Goal: Information Seeking & Learning: Learn about a topic

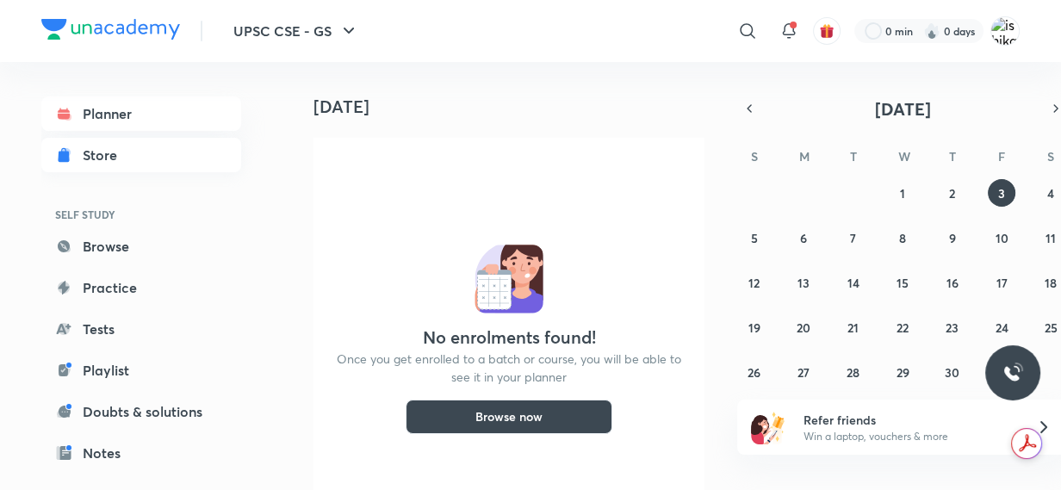
click at [96, 156] on div "Store" at bounding box center [105, 155] width 45 height 21
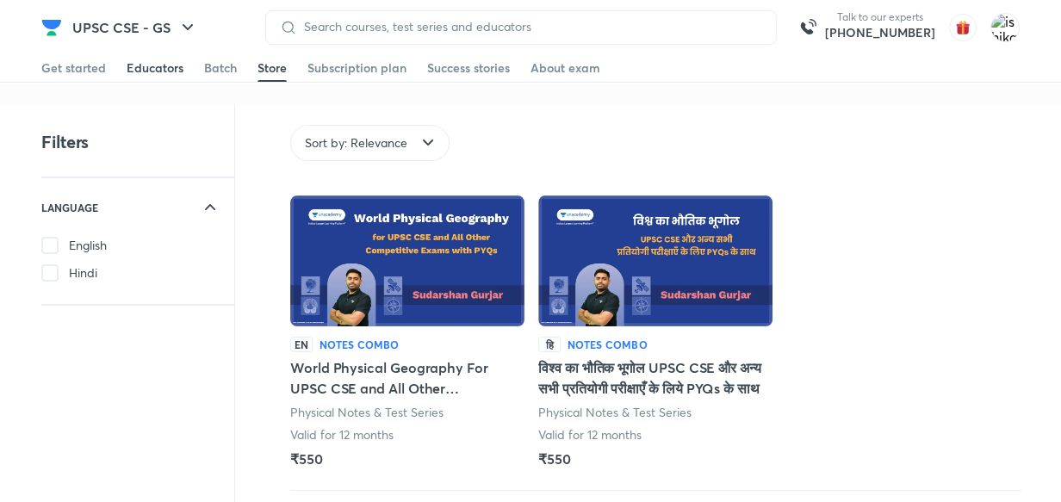
click at [167, 67] on div "Educators" at bounding box center [155, 67] width 57 height 17
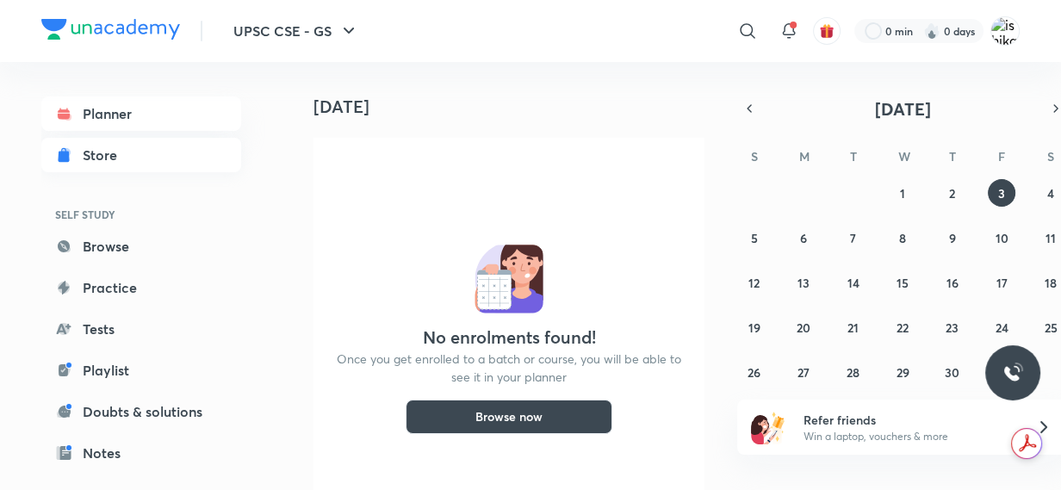
click at [107, 158] on div "Store" at bounding box center [105, 155] width 45 height 21
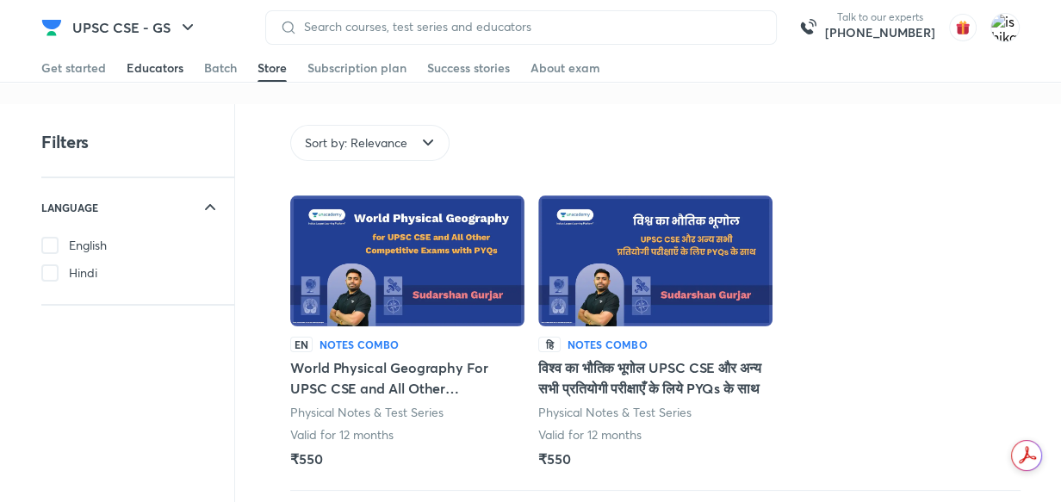
click at [176, 65] on div "Educators" at bounding box center [155, 67] width 57 height 17
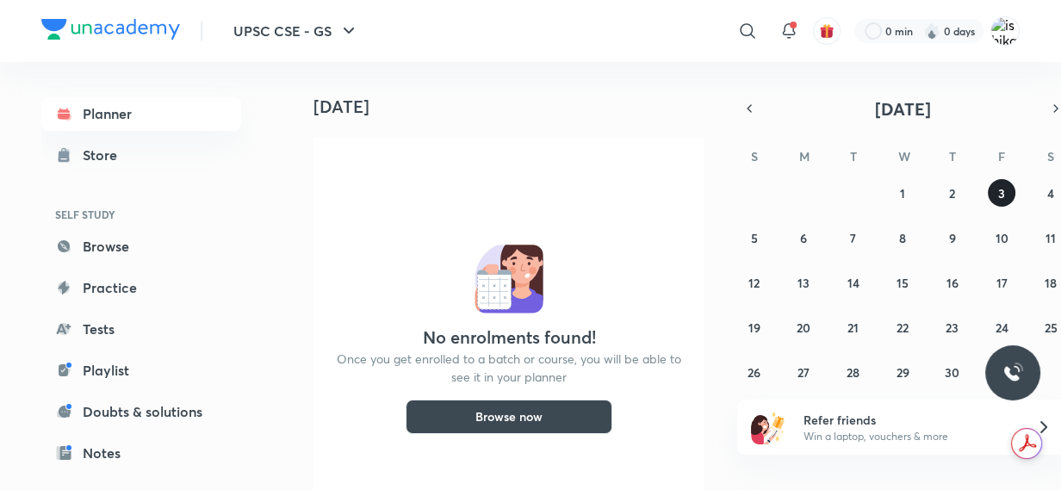
click at [998, 196] on abbr "3" at bounding box center [1001, 193] width 7 height 16
click at [463, 412] on button "Browse now" at bounding box center [509, 417] width 207 height 34
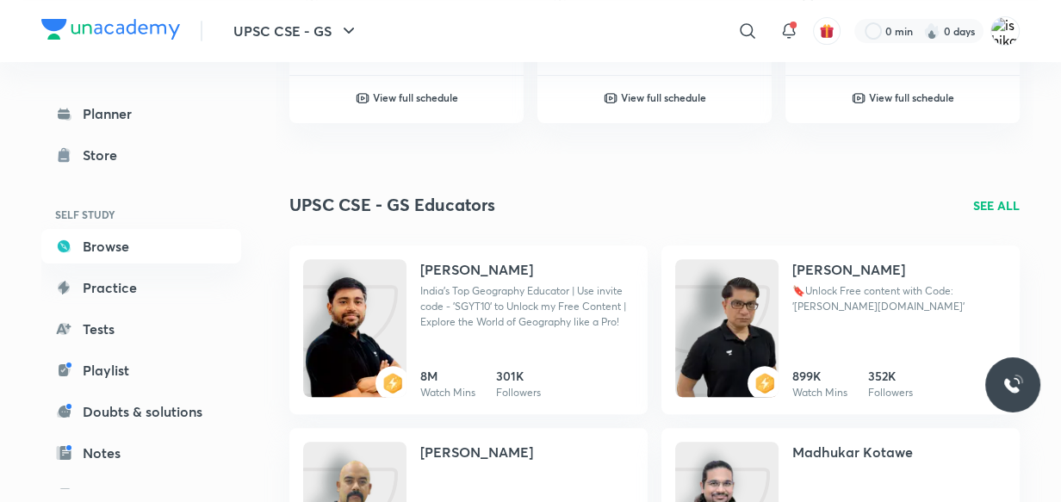
scroll to position [626, 0]
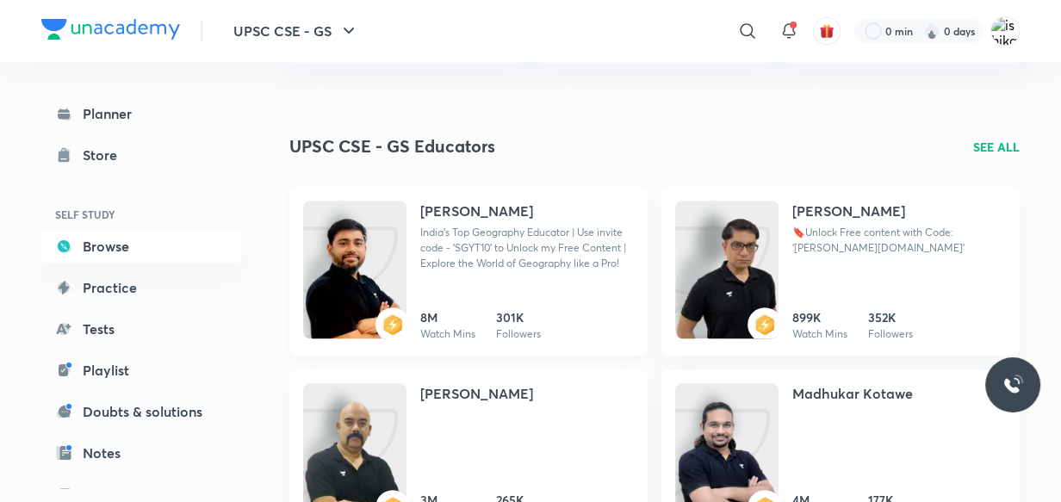
click at [528, 231] on p "India's Top Geography Educator | Use invite code - 'SGYT10' to Unlock my Free C…" at bounding box center [527, 248] width 214 height 47
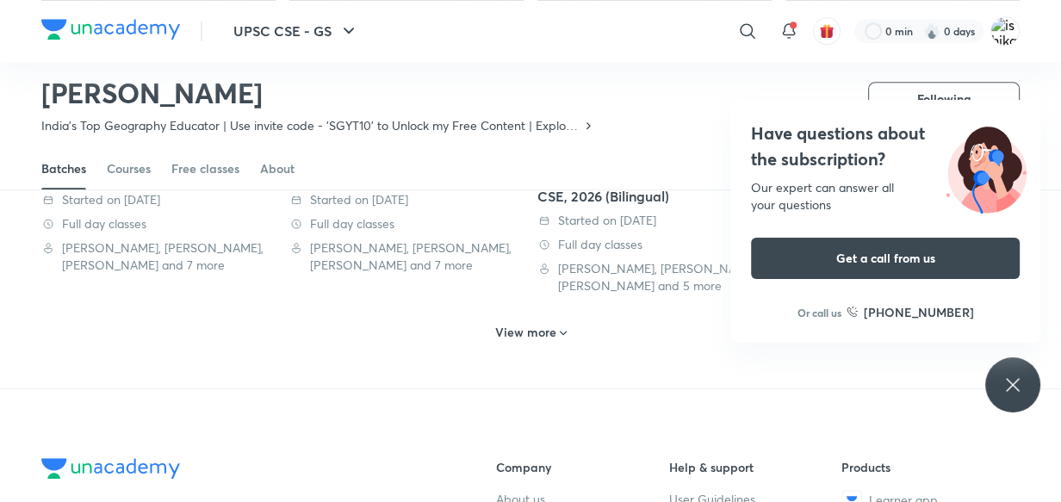
scroll to position [1015, 0]
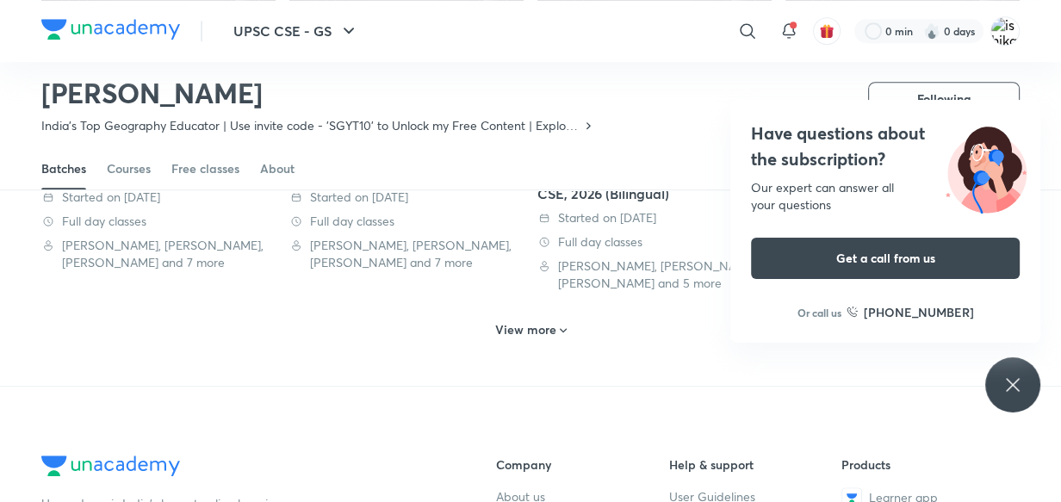
click at [1021, 393] on icon at bounding box center [1013, 385] width 21 height 21
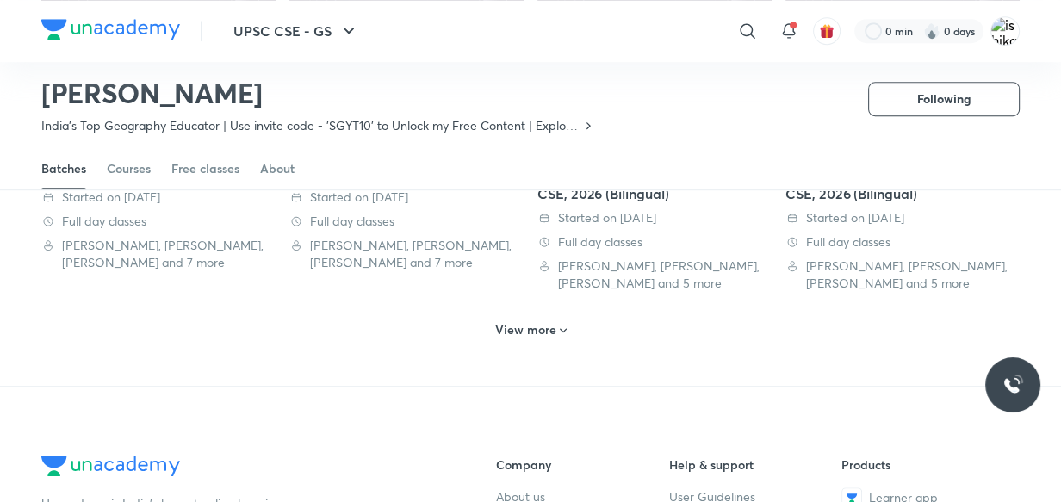
click at [551, 335] on h6 "View more" at bounding box center [525, 329] width 61 height 17
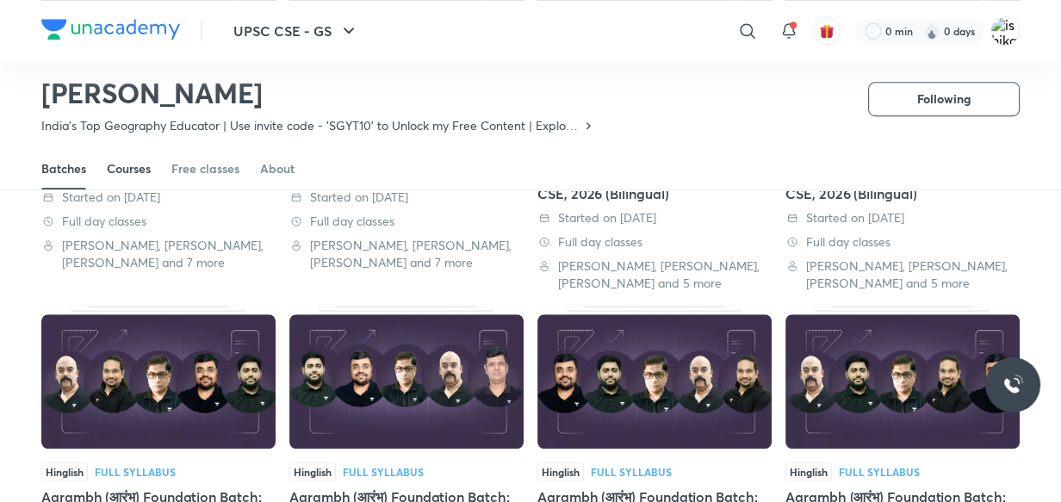
click at [121, 164] on div "Courses" at bounding box center [129, 168] width 44 height 17
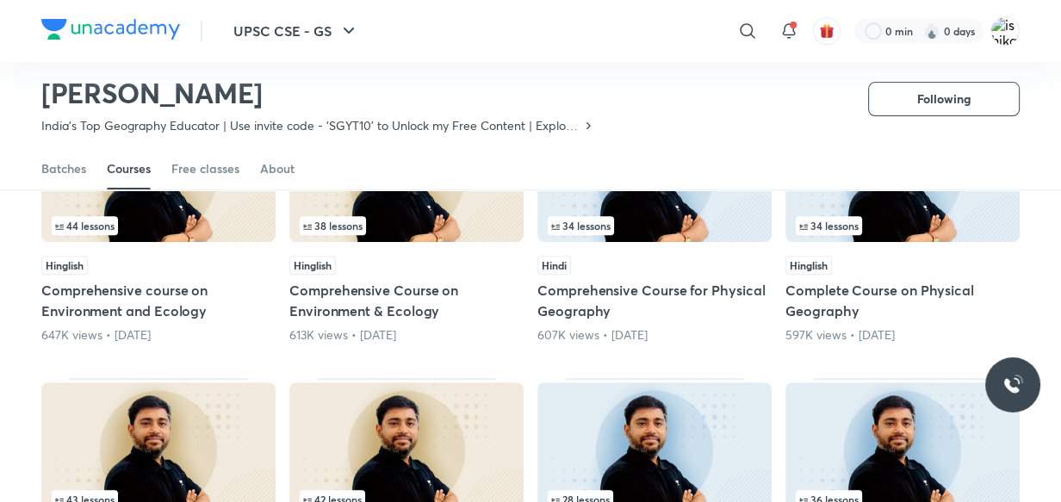
scroll to position [953, 0]
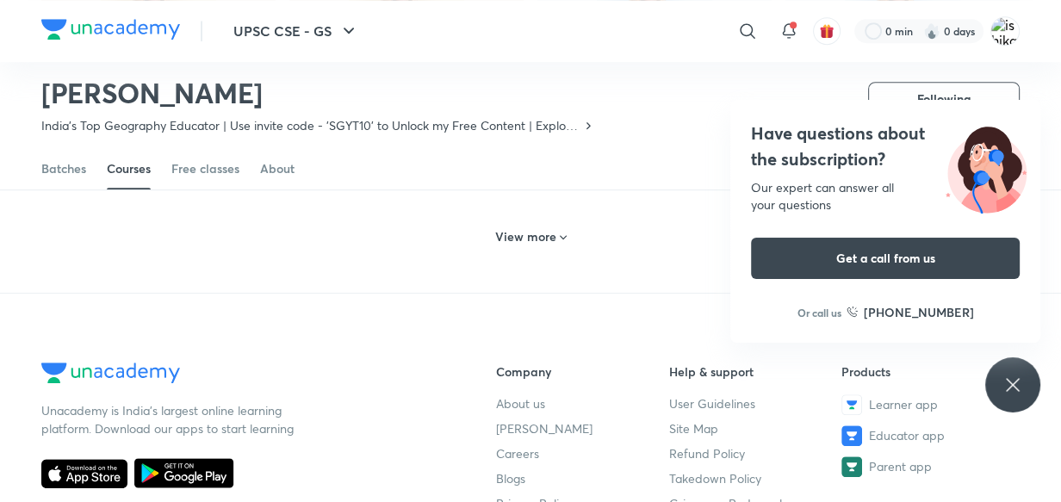
click at [1011, 392] on icon at bounding box center [1013, 385] width 21 height 21
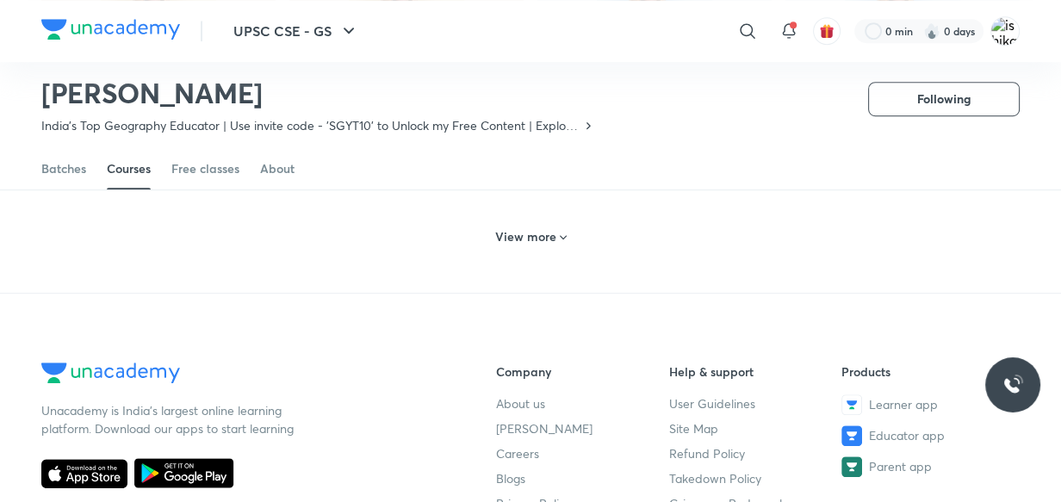
click at [552, 239] on h6 "View more" at bounding box center [525, 236] width 61 height 17
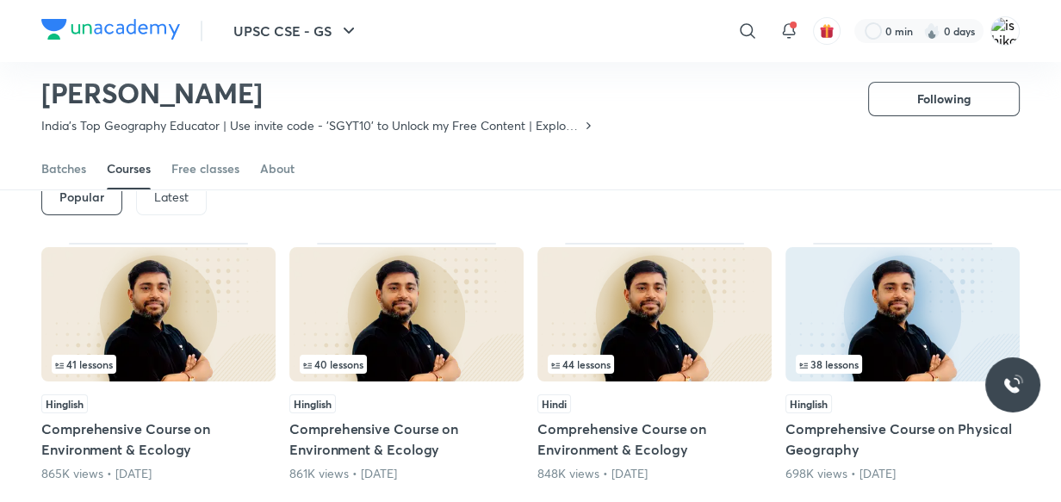
scroll to position [99, 0]
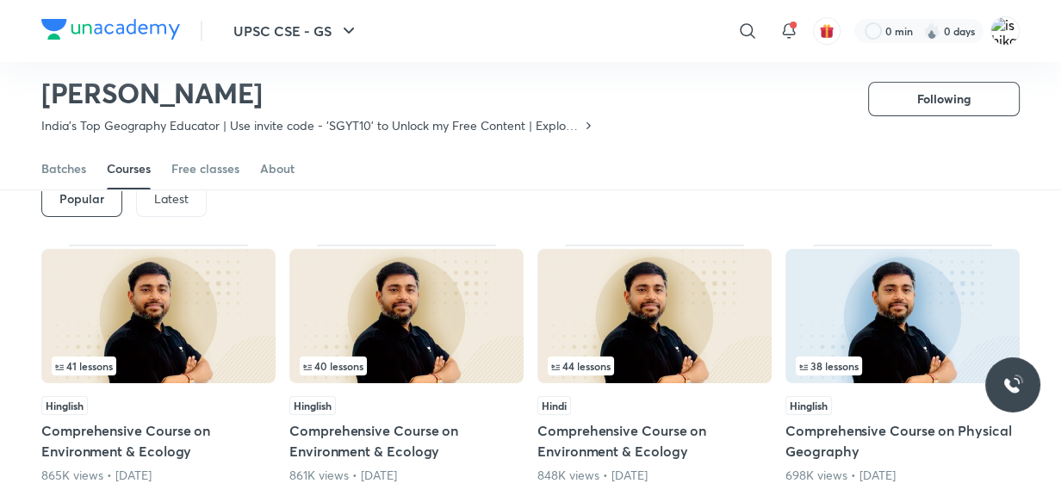
click at [181, 205] on p "Latest" at bounding box center [171, 199] width 34 height 14
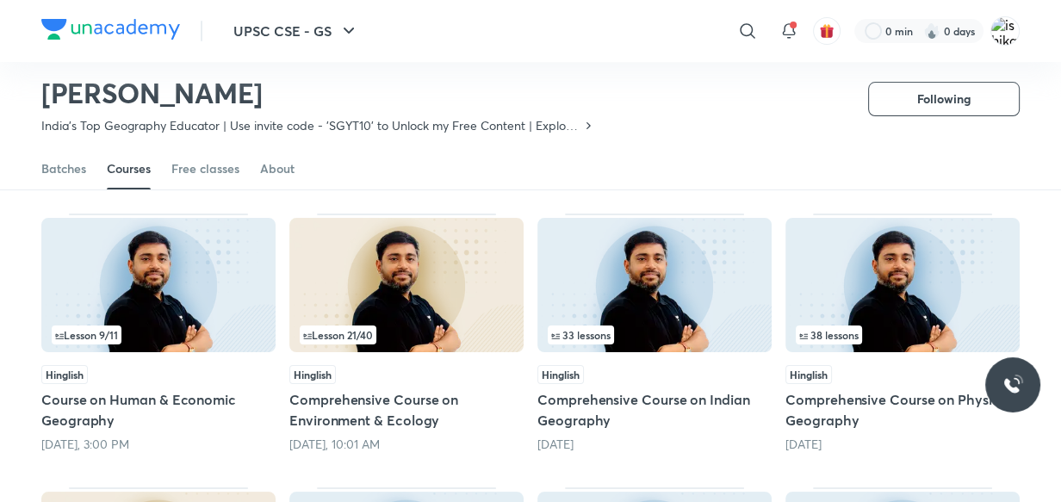
scroll to position [162, 0]
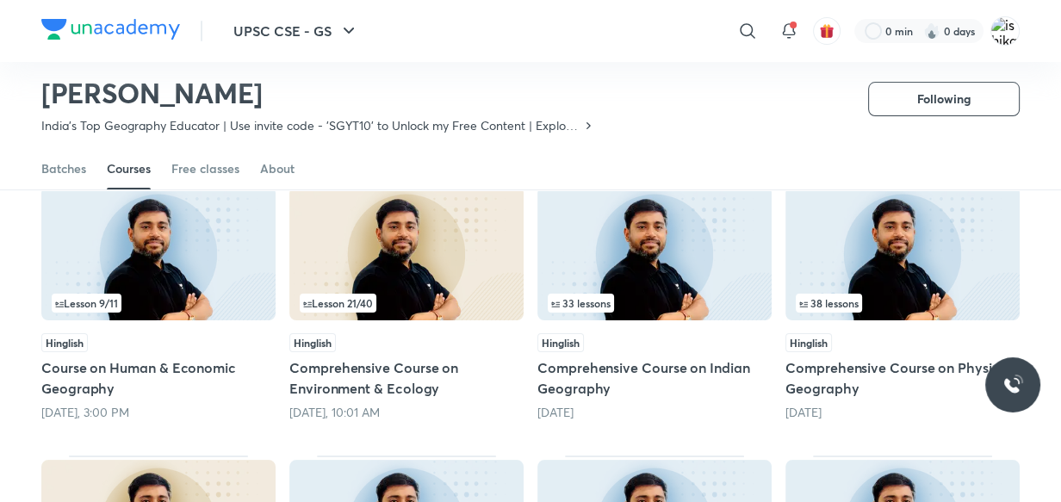
click at [837, 294] on span "38 lessons" at bounding box center [829, 303] width 66 height 19
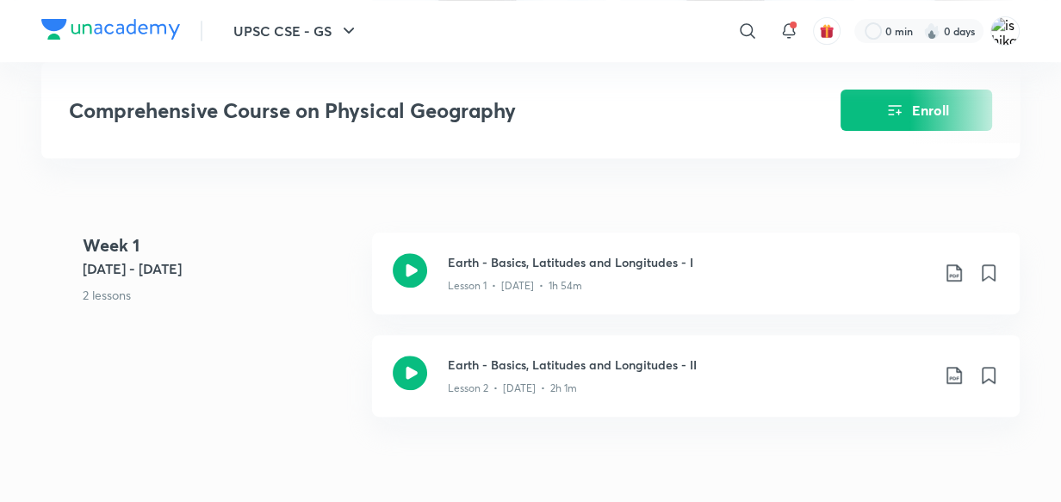
scroll to position [626, 0]
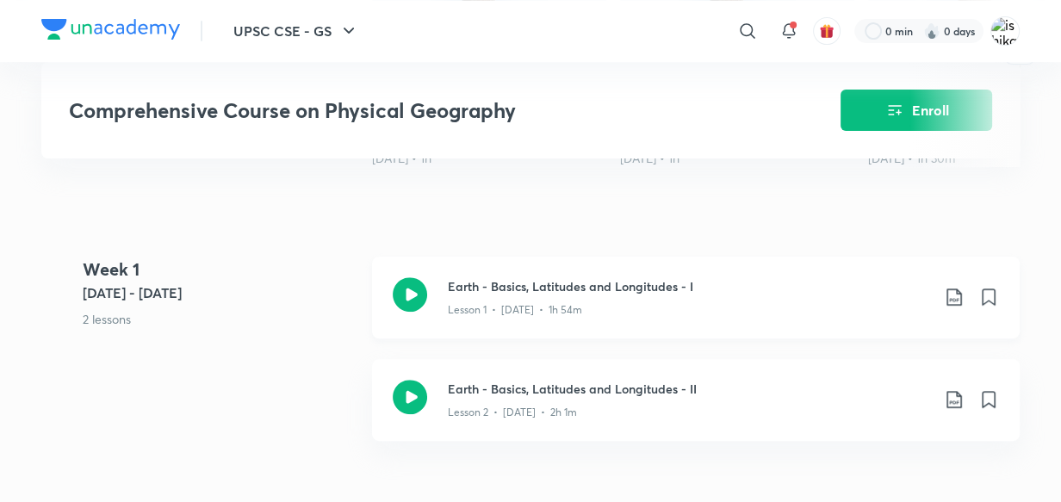
click at [957, 307] on icon at bounding box center [954, 297] width 21 height 21
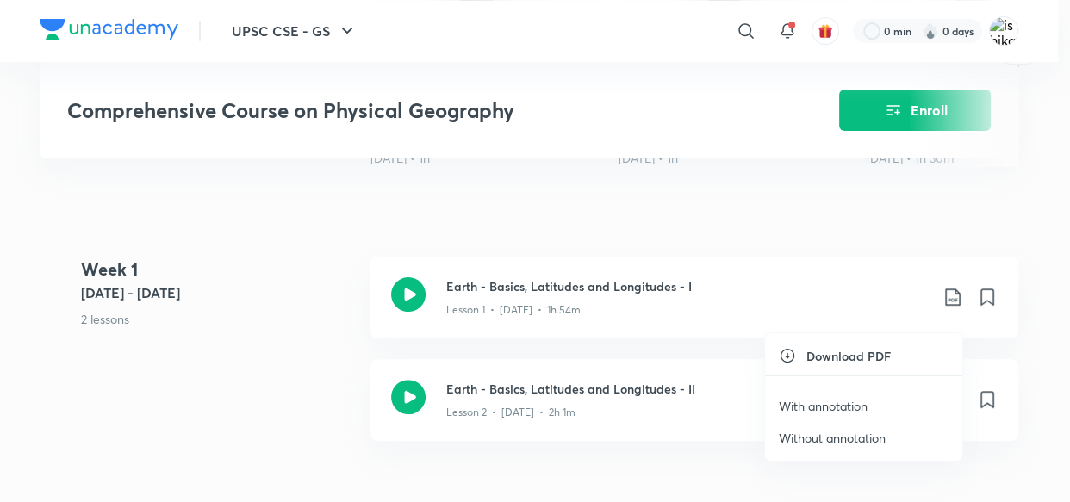
click at [834, 403] on p "With annotation" at bounding box center [823, 406] width 89 height 18
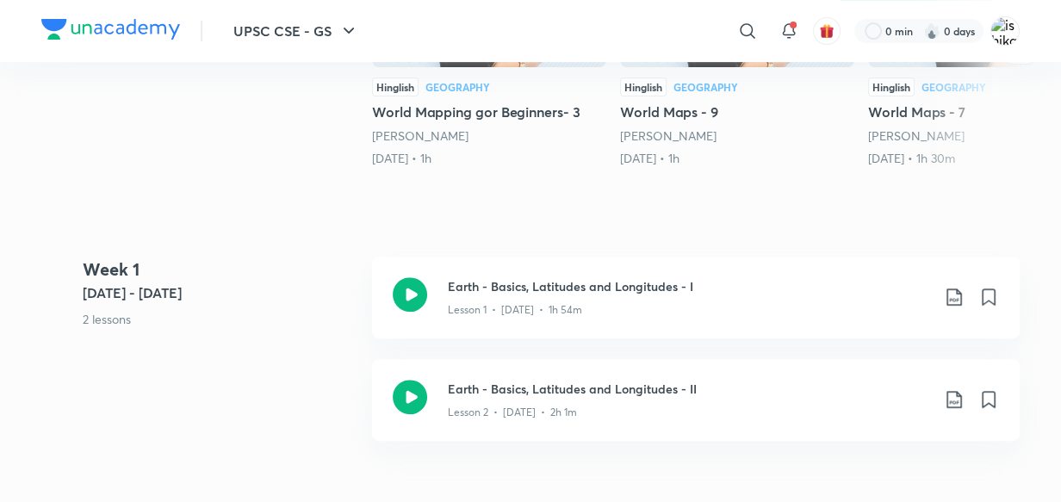
scroll to position [162, 0]
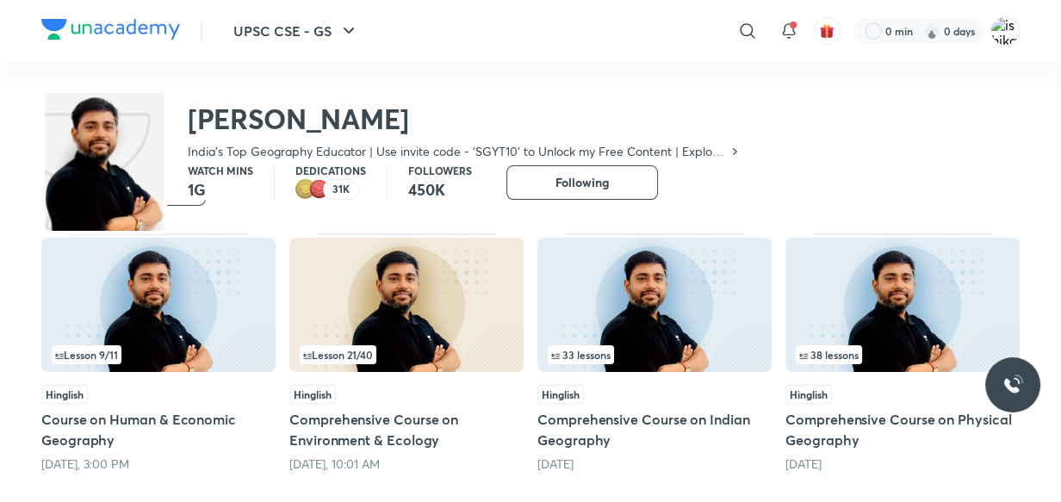
scroll to position [75, 0]
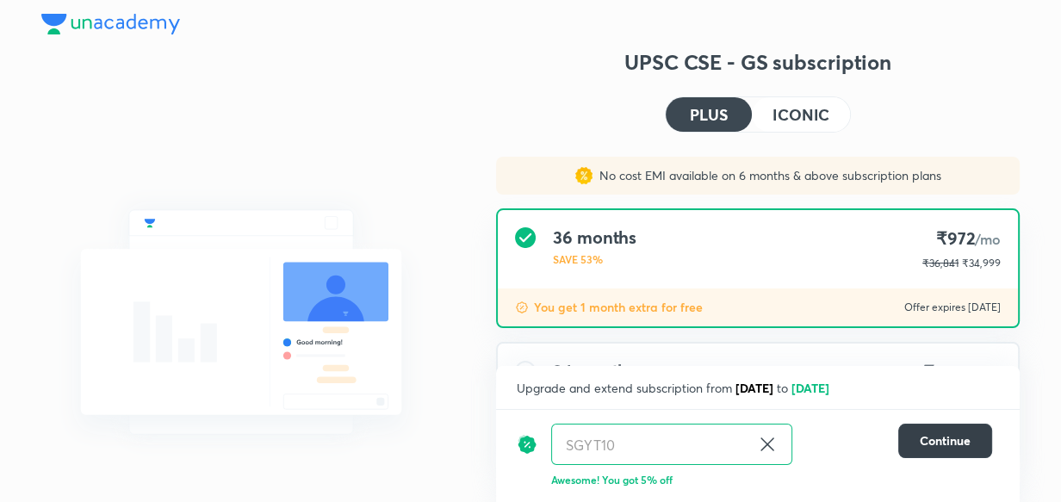
click at [912, 436] on button "Continue" at bounding box center [945, 441] width 94 height 34
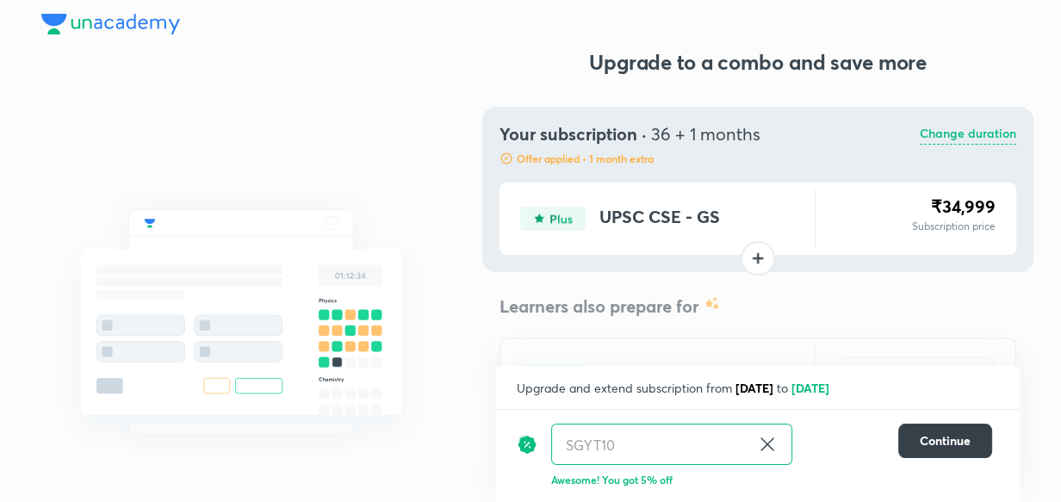
scroll to position [164, 0]
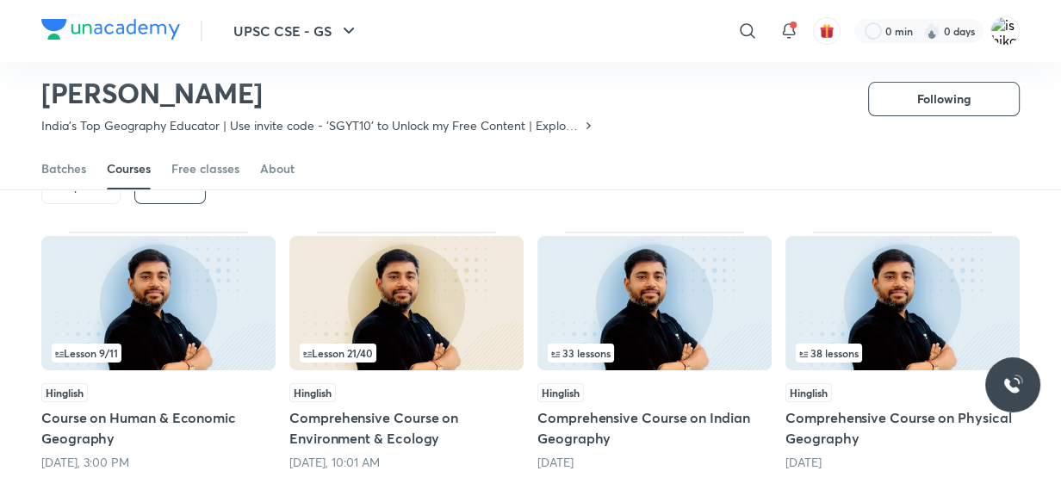
drag, startPoint x: 0, startPoint y: 0, endPoint x: 141, endPoint y: 170, distance: 220.8
click at [141, 170] on div "Courses" at bounding box center [129, 168] width 44 height 17
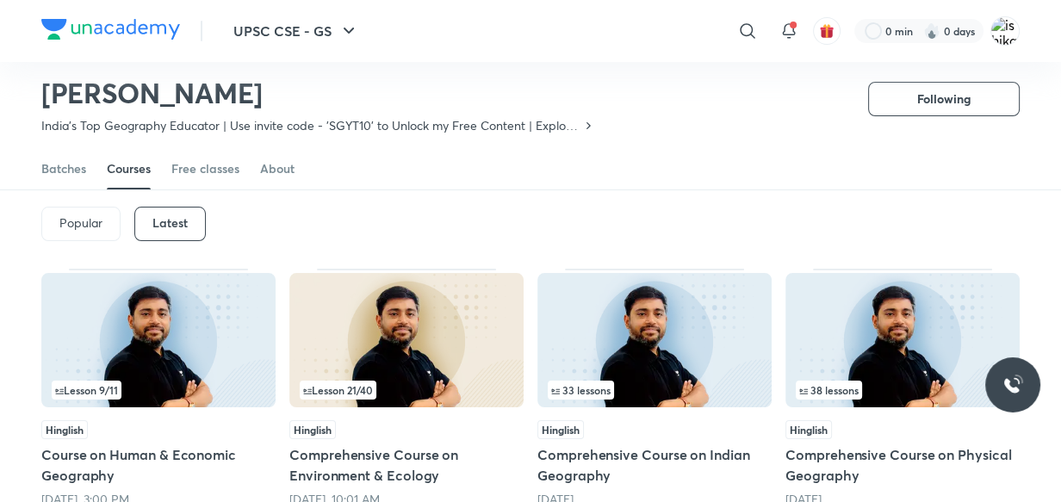
click at [170, 232] on div "Latest" at bounding box center [169, 224] width 71 height 34
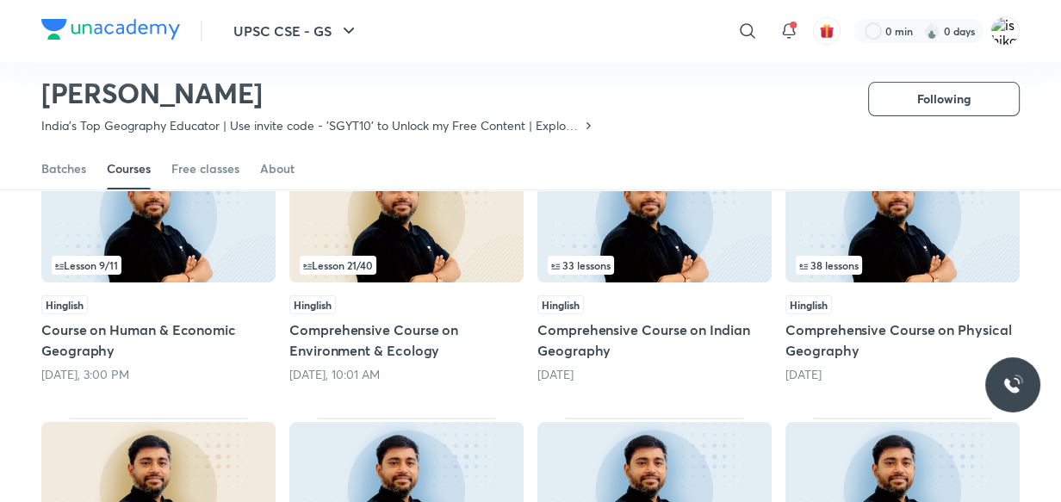
scroll to position [169, 0]
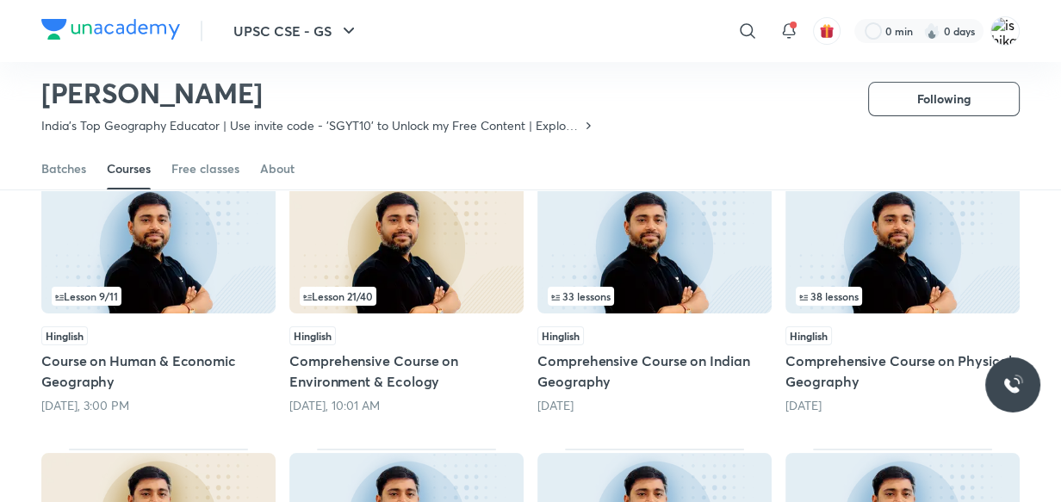
click at [424, 298] on div "Lesson 21 / 40" at bounding box center [407, 296] width 214 height 19
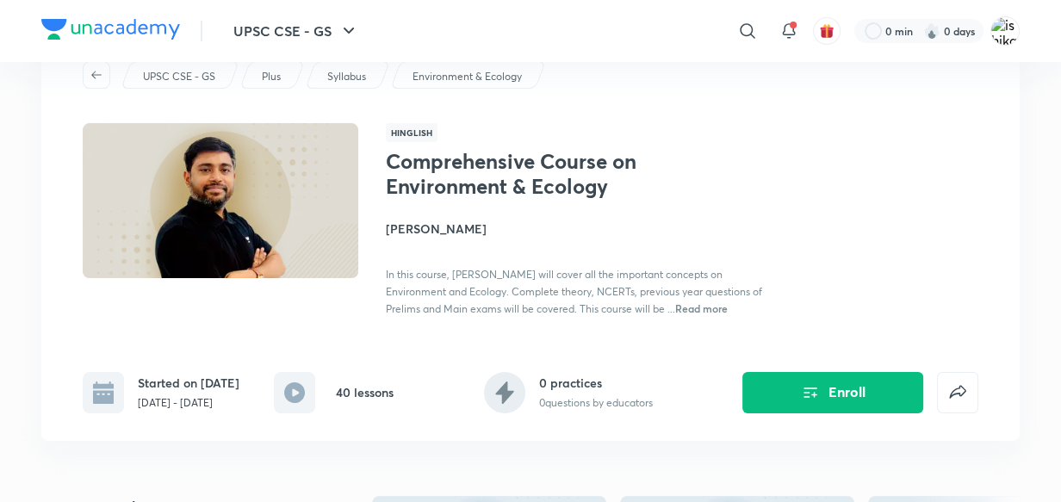
scroll to position [31, 0]
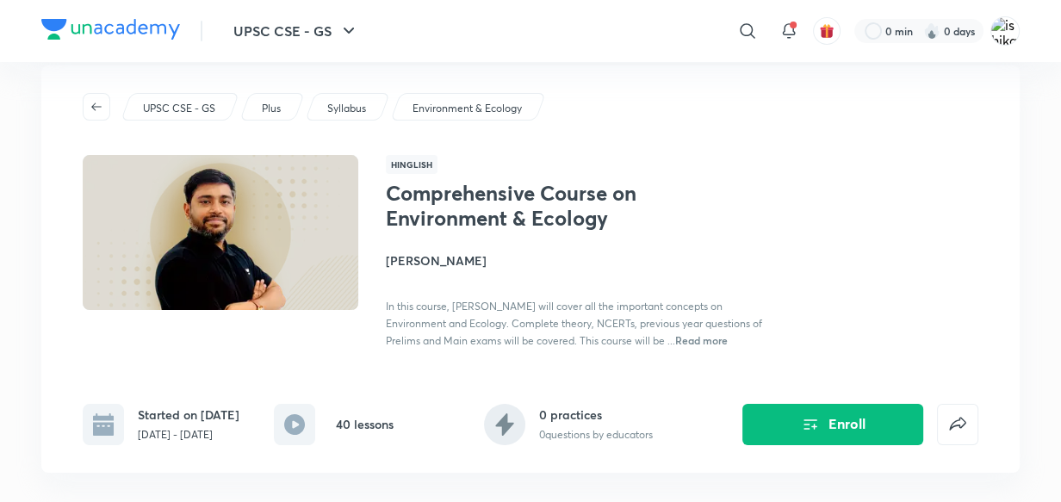
click at [266, 226] on img at bounding box center [220, 232] width 281 height 158
click at [474, 198] on h1 "Comprehensive Course on Environment & Ecology" at bounding box center [527, 206] width 282 height 50
click at [449, 336] on span "In this course, Sudarshan Gurjar will cover all the important concepts on Envir…" at bounding box center [574, 323] width 376 height 47
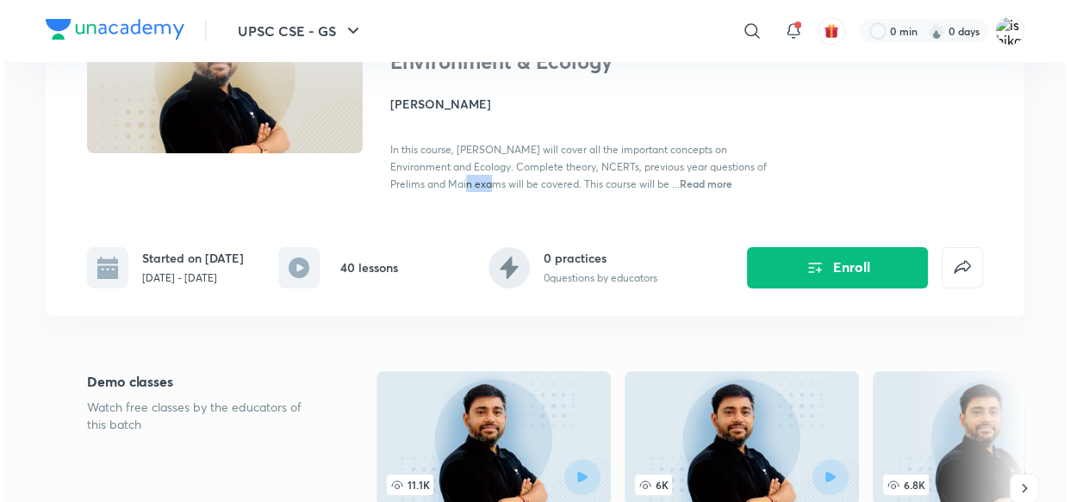
scroll to position [219, 0]
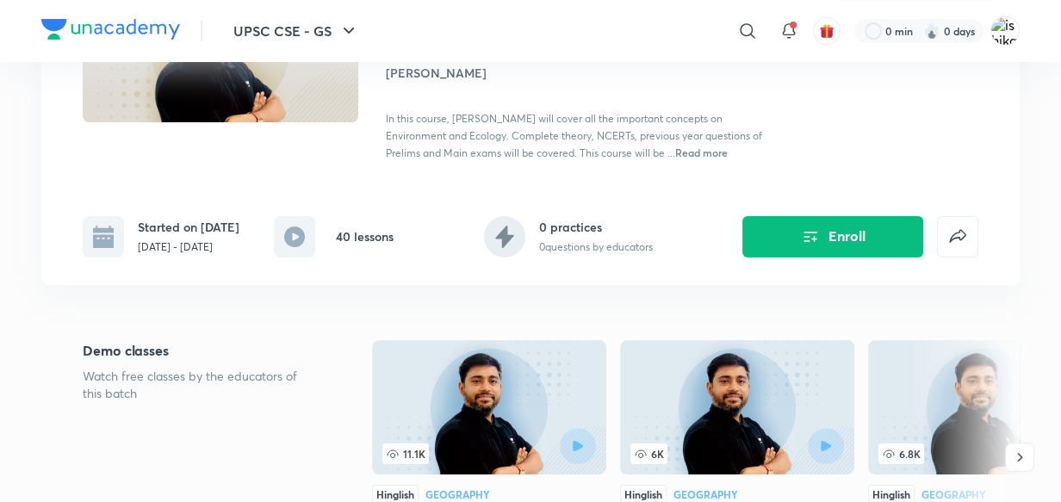
click at [716, 153] on span "Read more" at bounding box center [701, 153] width 53 height 14
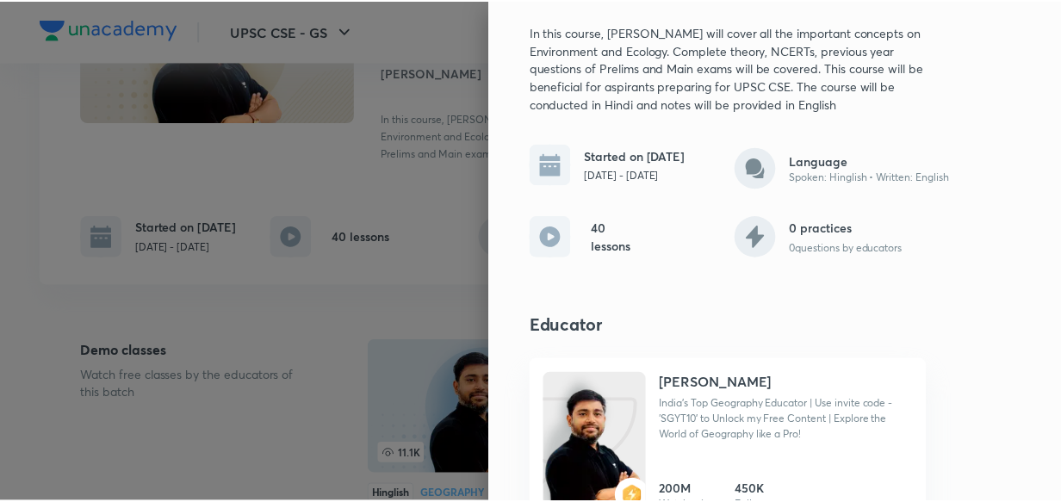
scroll to position [140, 0]
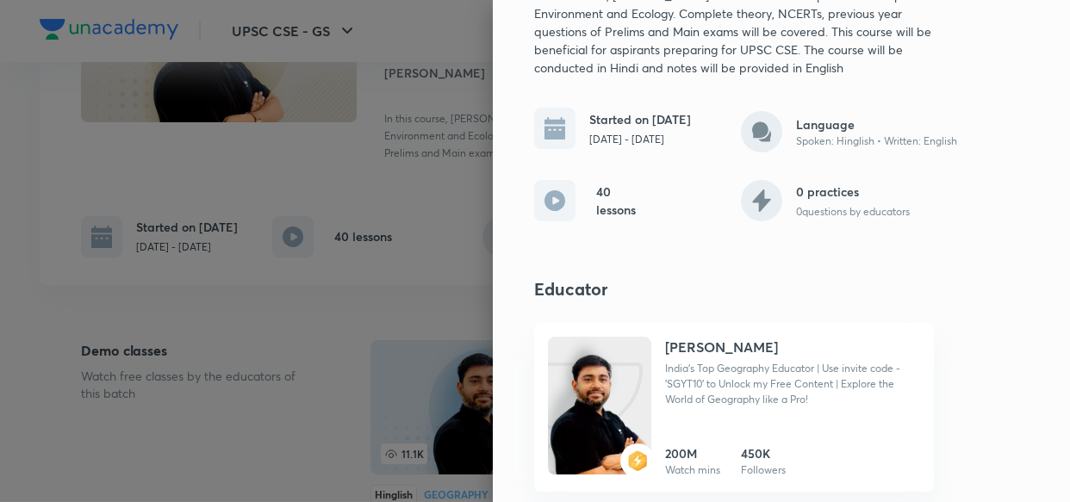
click at [326, 220] on div at bounding box center [535, 251] width 1070 height 502
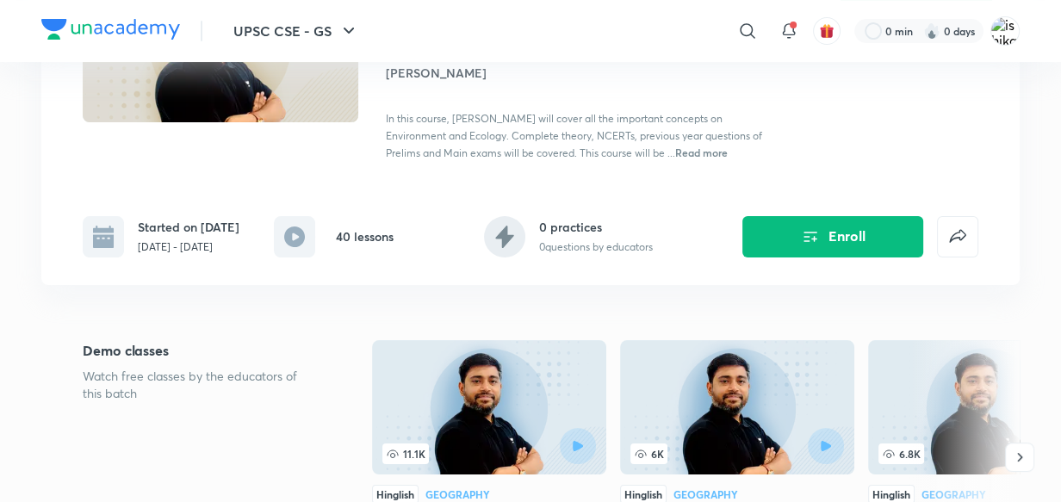
click at [165, 230] on h6 "Started on Sep 9" at bounding box center [189, 227] width 102 height 18
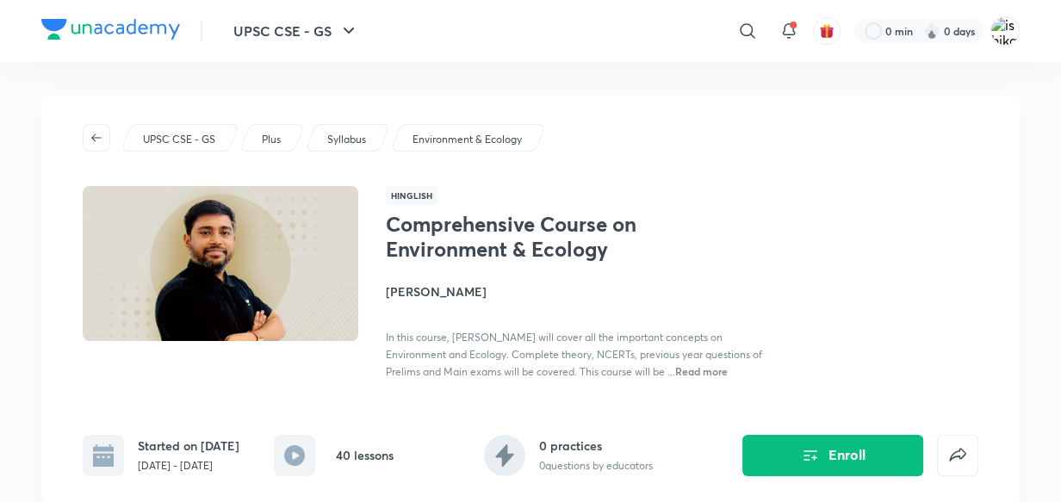
scroll to position [31, 0]
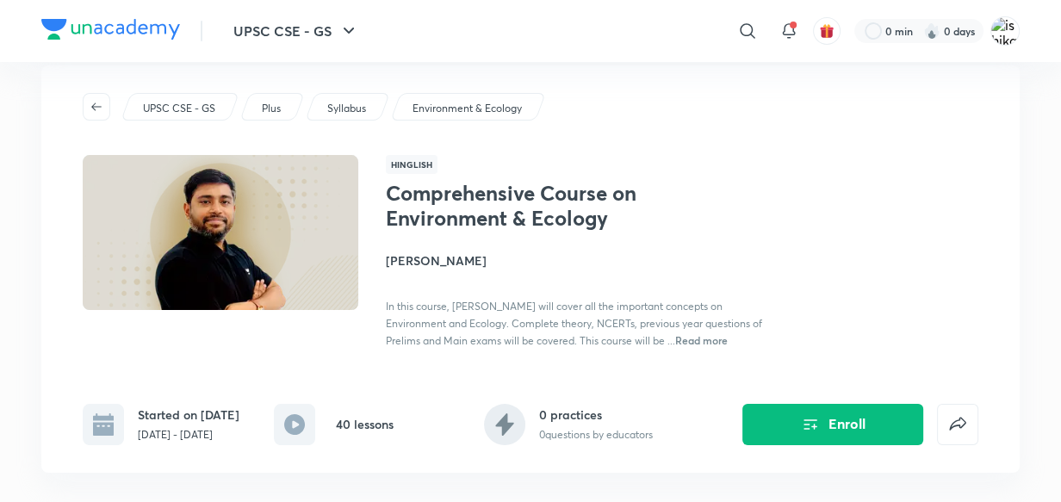
click at [318, 220] on img at bounding box center [220, 232] width 281 height 158
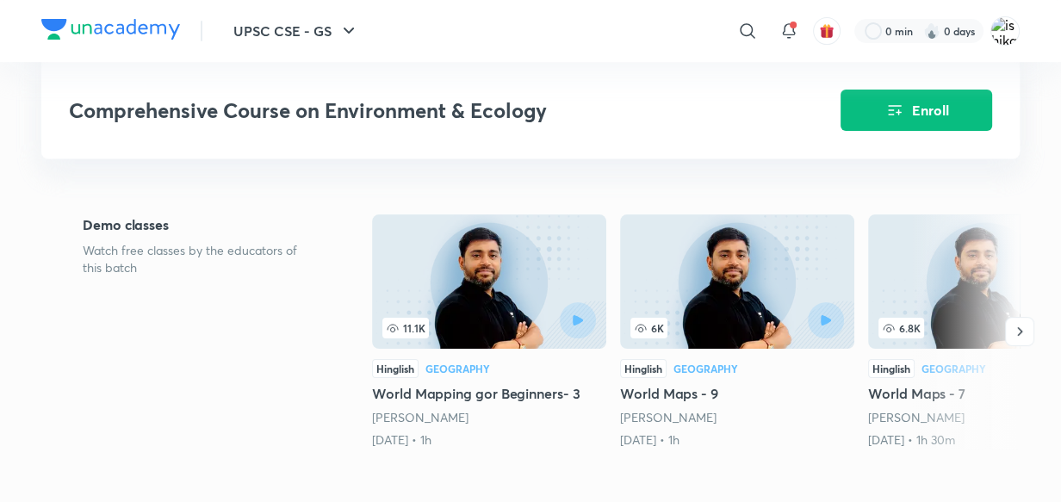
scroll to position [376, 0]
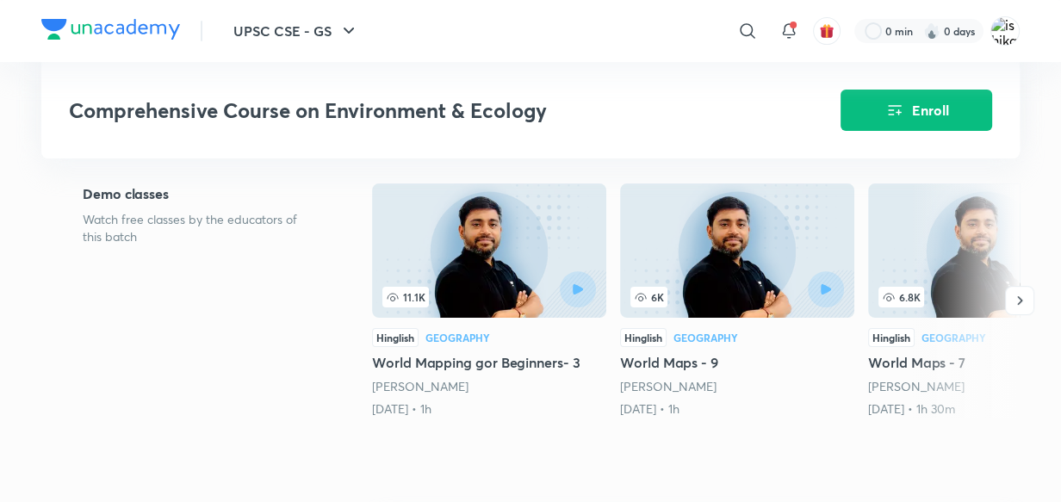
click at [549, 359] on h5 "World Mapping gor Beginners- 3" at bounding box center [489, 362] width 234 height 21
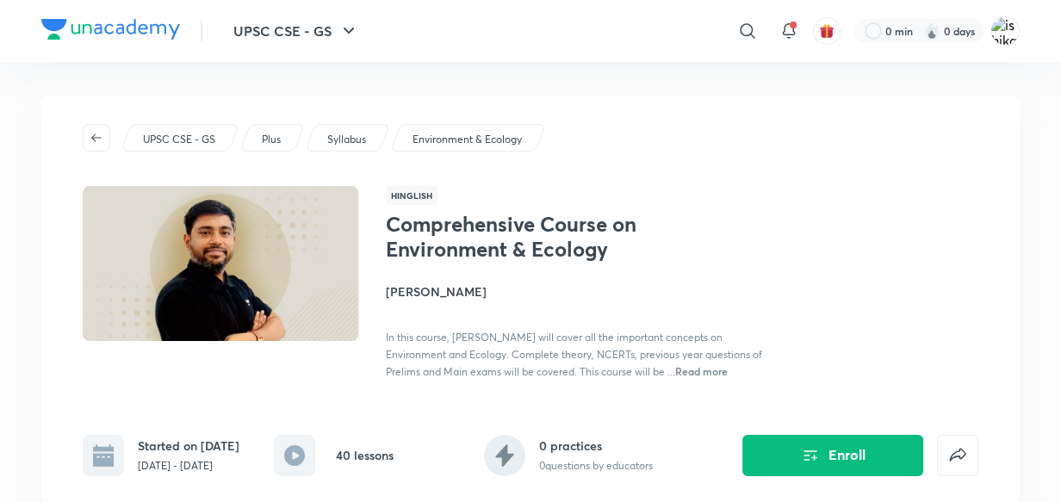
click at [332, 145] on p "Syllabus" at bounding box center [346, 140] width 39 height 16
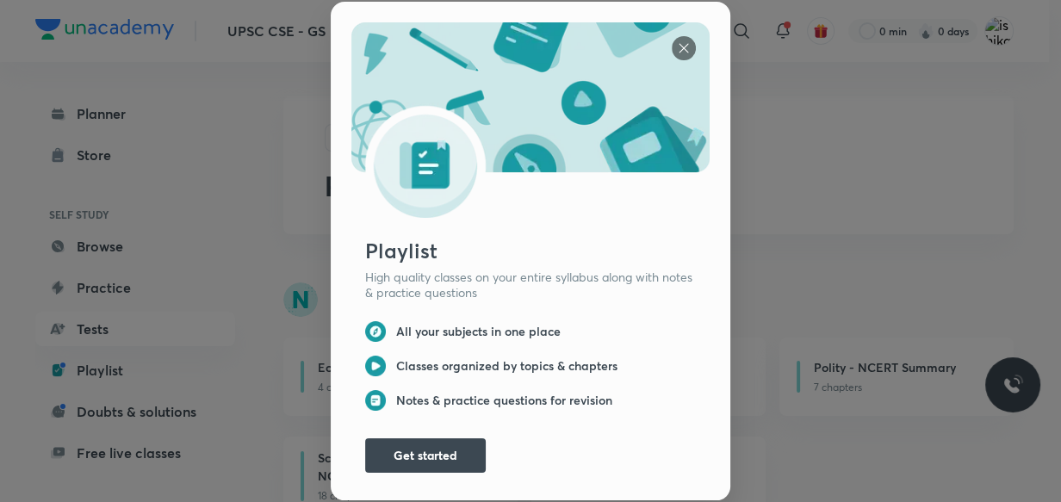
scroll to position [3, 0]
click at [405, 450] on button "Get started" at bounding box center [425, 454] width 121 height 34
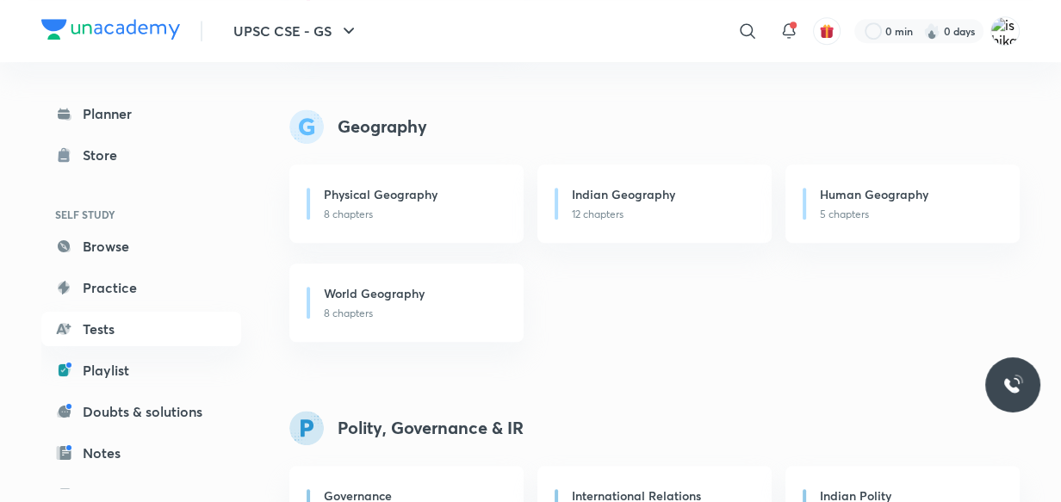
scroll to position [1002, 0]
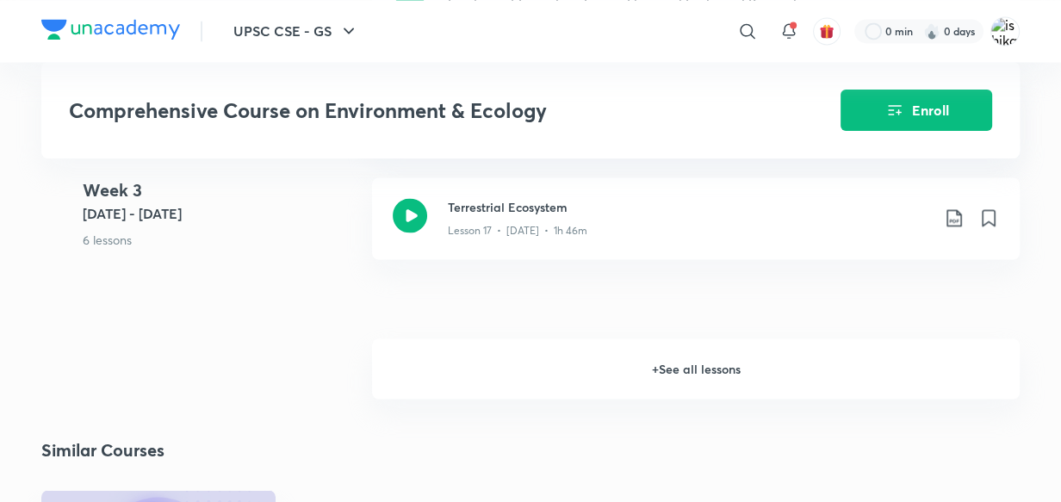
scroll to position [2599, 0]
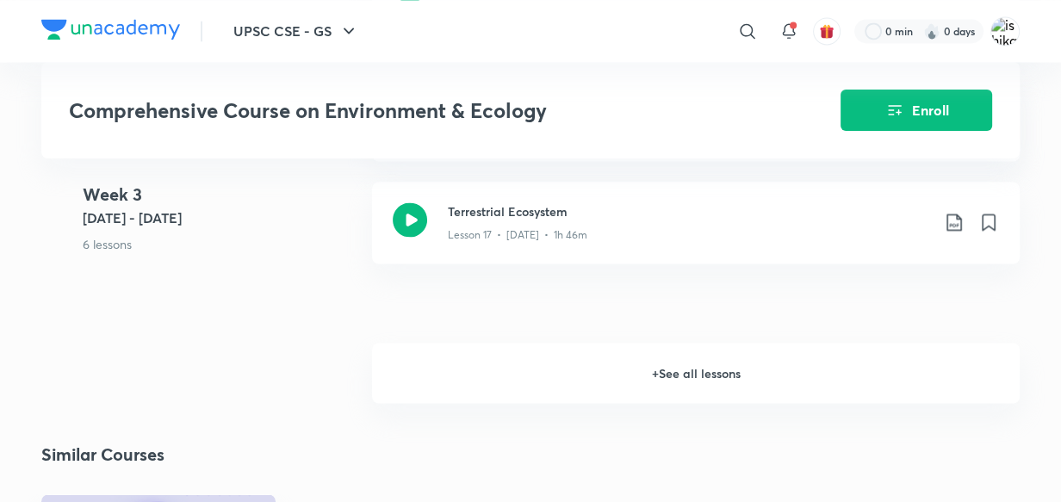
click at [736, 351] on h6 "+ See all lessons" at bounding box center [696, 373] width 648 height 60
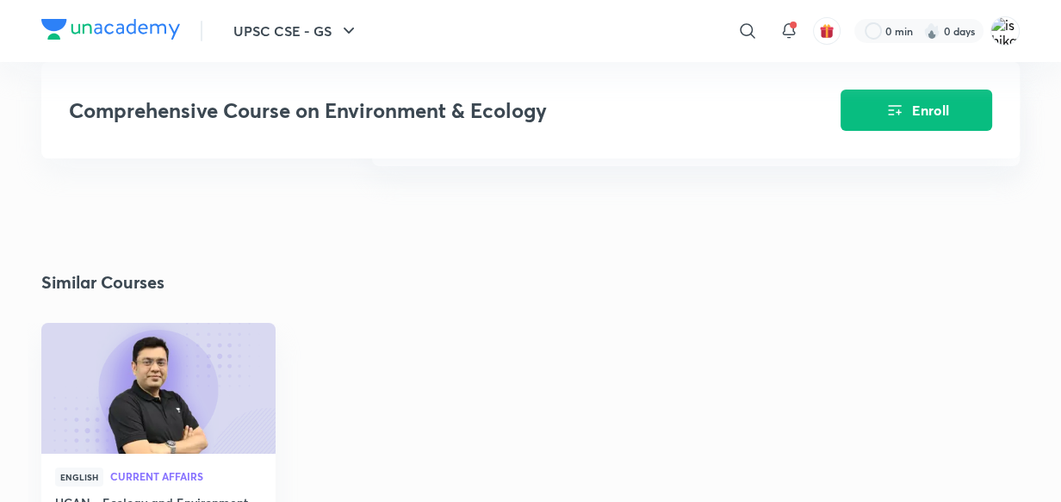
scroll to position [5574, 0]
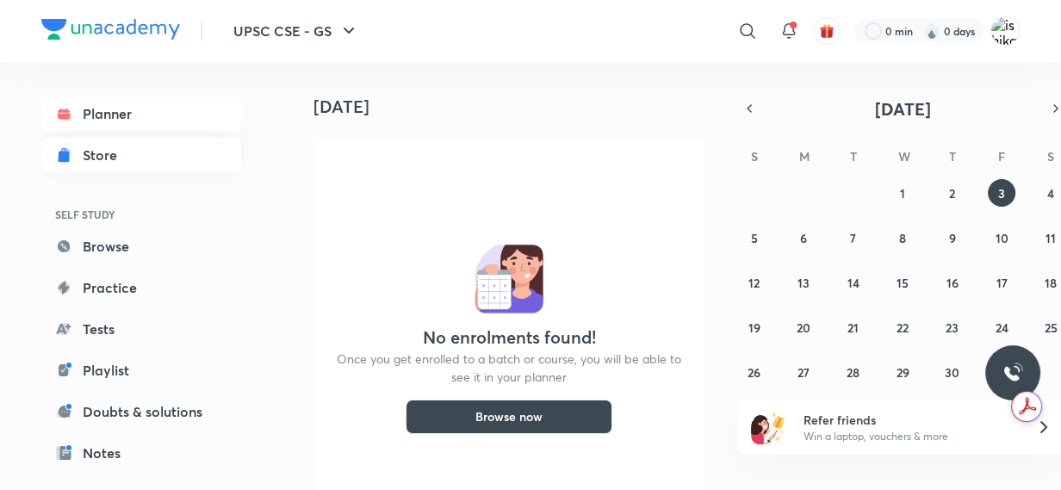
click at [108, 159] on div "Store" at bounding box center [105, 155] width 45 height 21
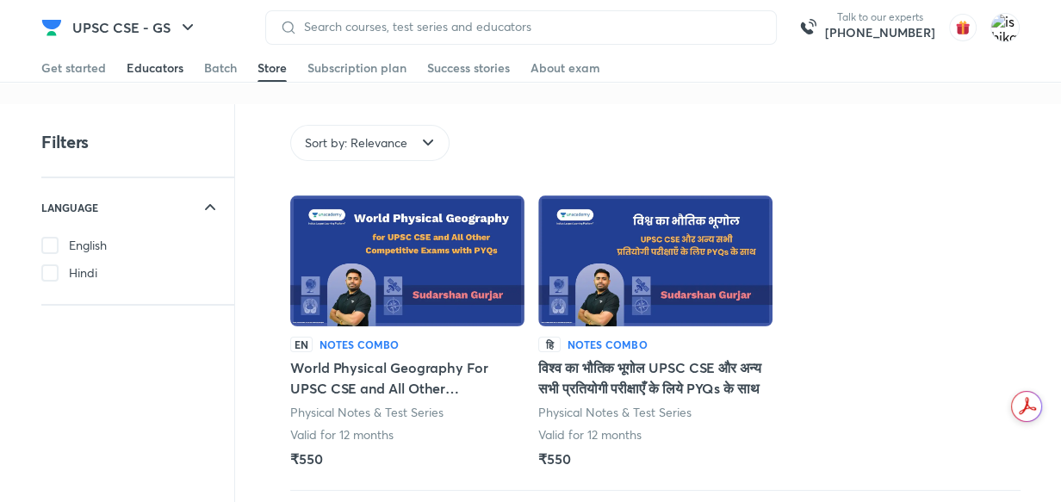
click at [154, 66] on div "Educators" at bounding box center [155, 67] width 57 height 17
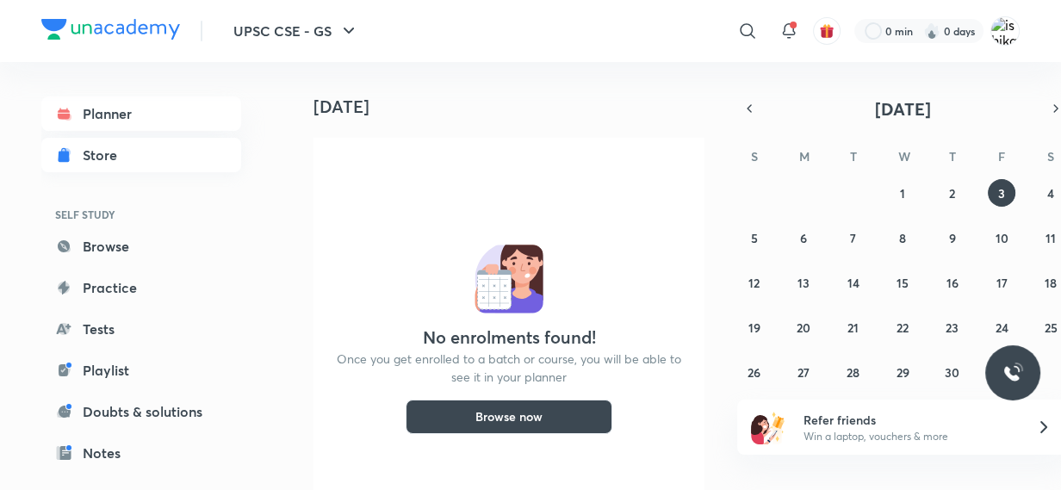
click at [129, 165] on link "Store" at bounding box center [141, 155] width 200 height 34
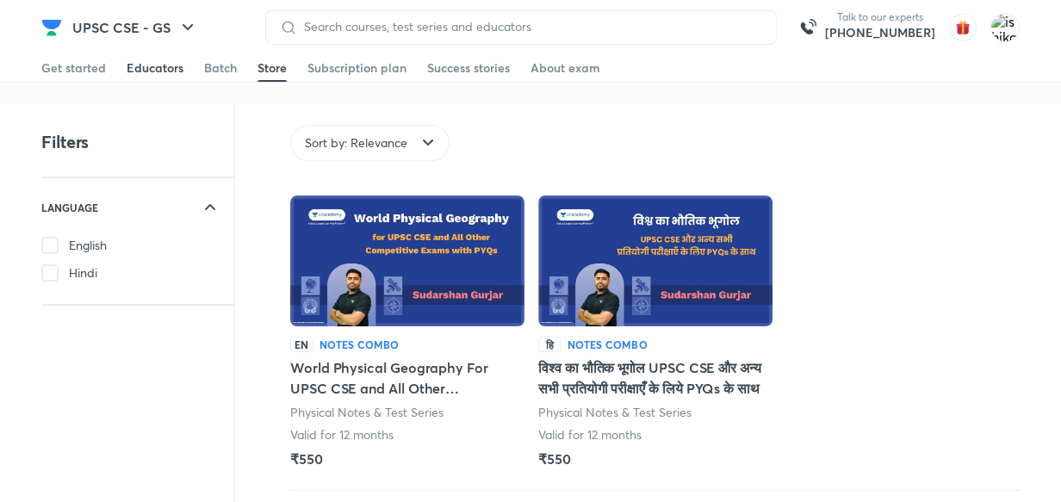
click at [170, 74] on div "Educators" at bounding box center [155, 67] width 57 height 17
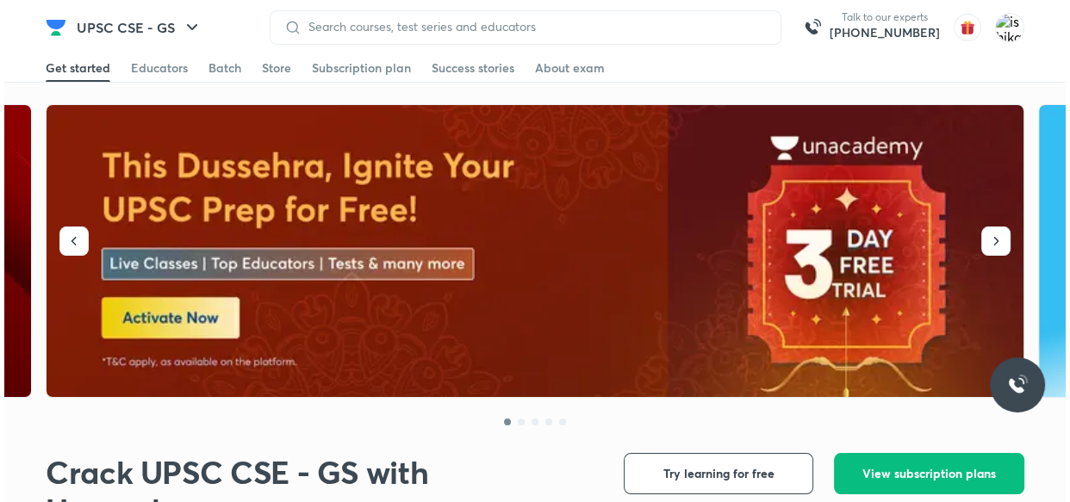
scroll to position [2494, 0]
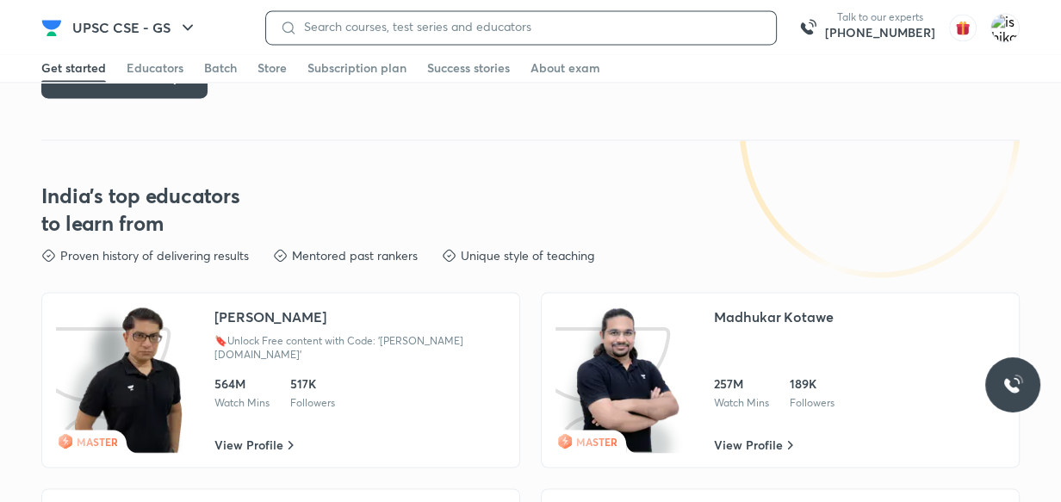
click at [310, 26] on input at bounding box center [529, 27] width 465 height 14
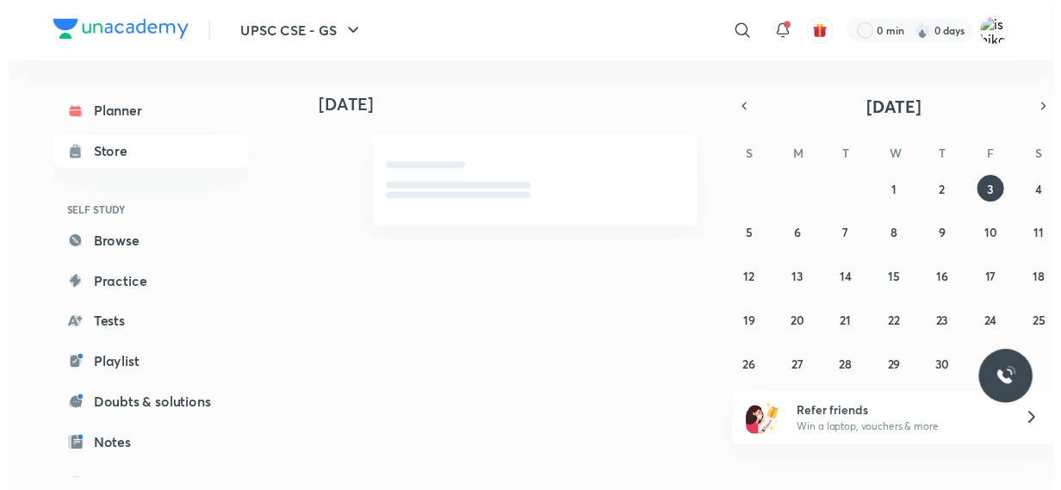
scroll to position [0, 0]
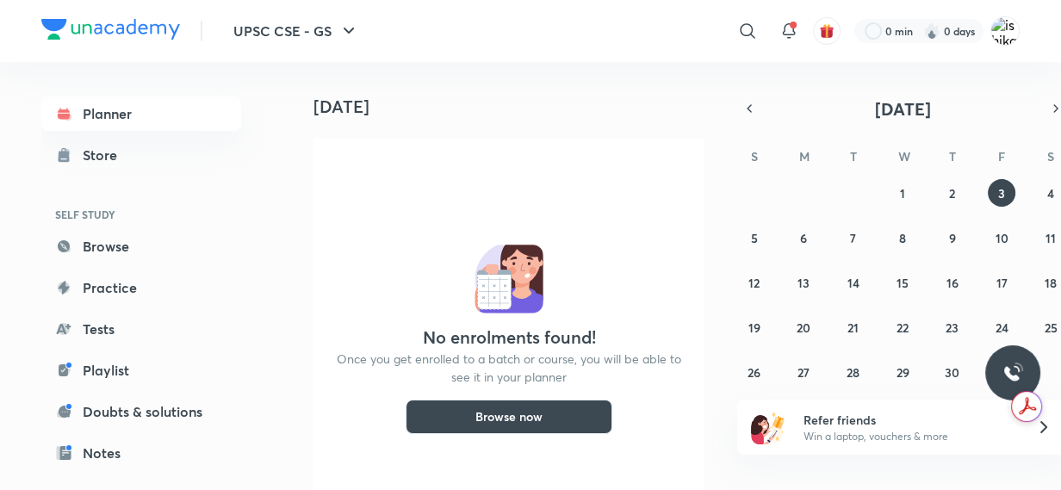
click at [511, 416] on button "Browse now" at bounding box center [509, 417] width 207 height 34
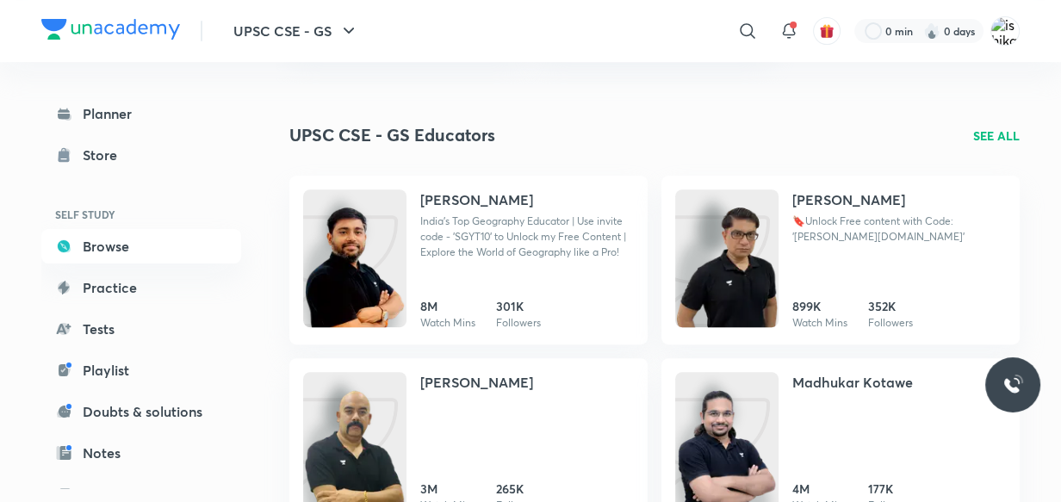
scroll to position [745, 0]
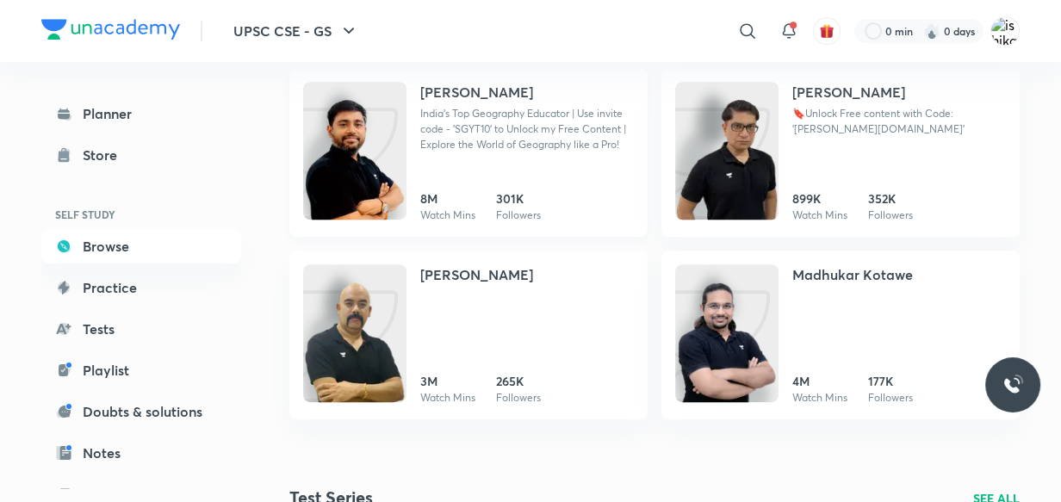
click at [496, 94] on h4 "Sudarshan Gurjar" at bounding box center [476, 92] width 113 height 21
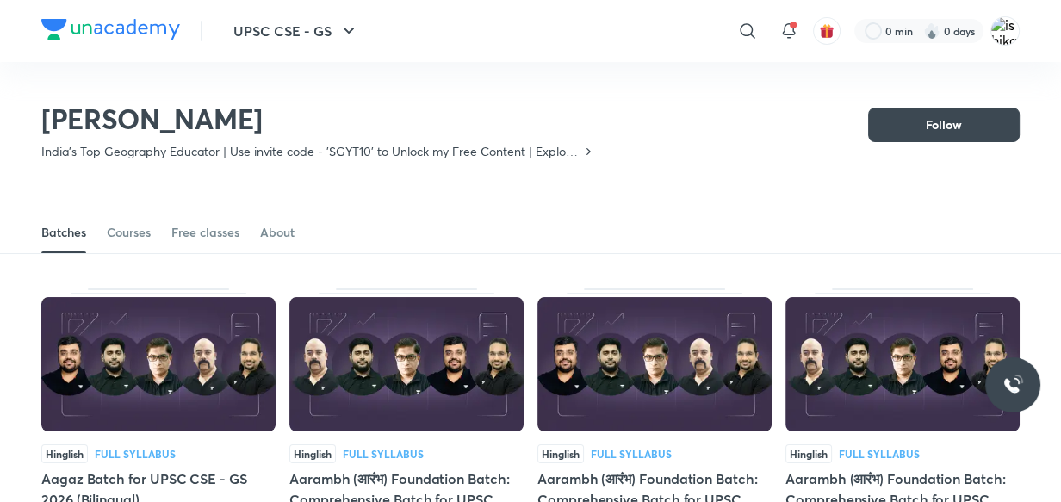
scroll to position [75, 0]
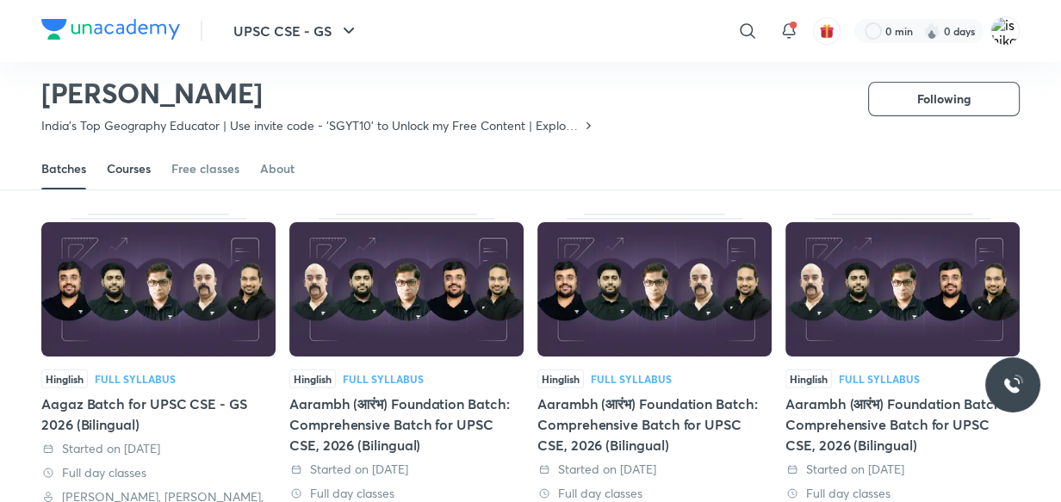
click at [125, 165] on div "Courses" at bounding box center [129, 168] width 44 height 17
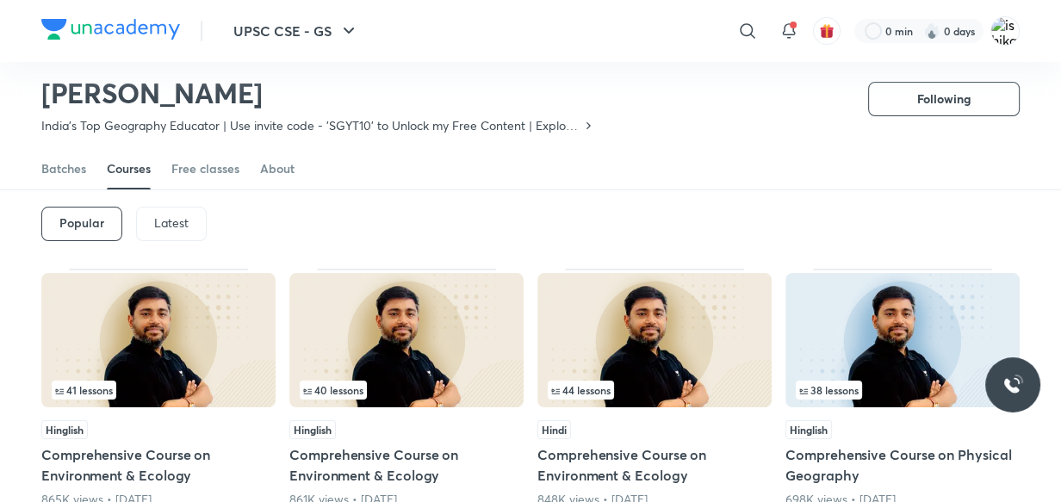
click at [168, 219] on p "Latest" at bounding box center [171, 223] width 34 height 14
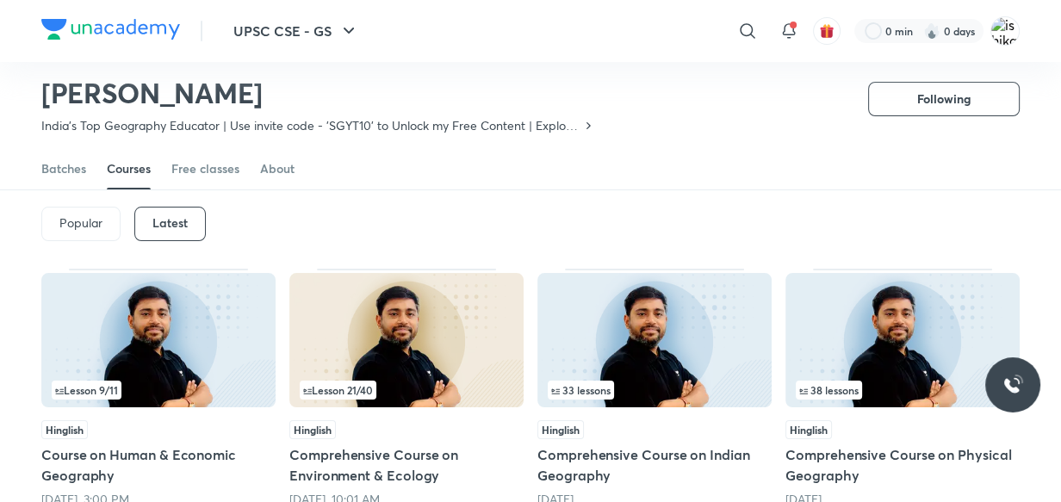
click at [643, 455] on h5 "Comprehensive Course on Indian Geography" at bounding box center [654, 464] width 234 height 41
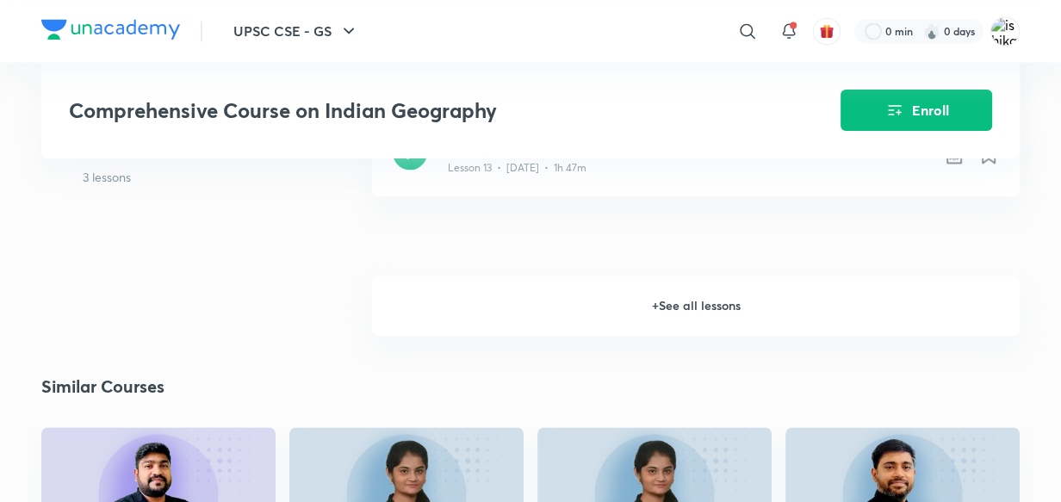
scroll to position [2255, 0]
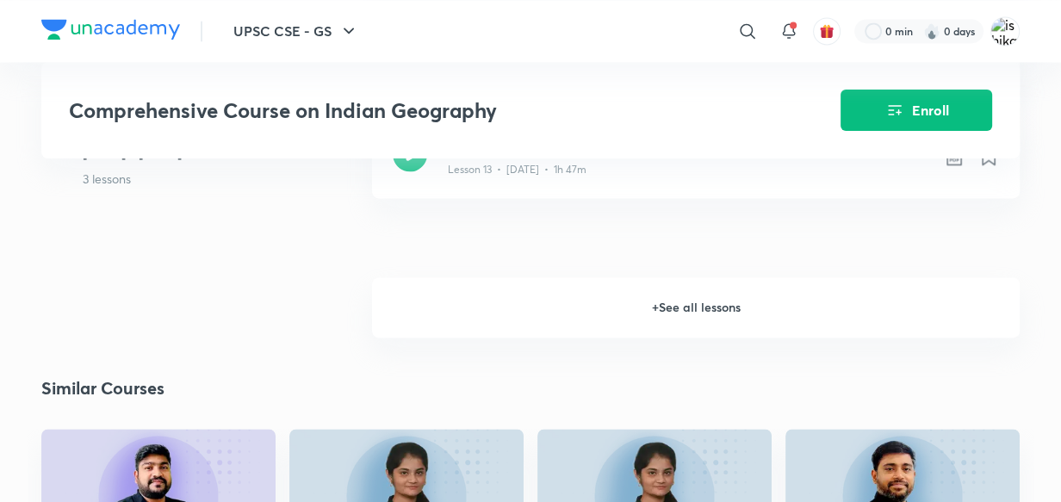
click at [670, 283] on h6 "+ See all lessons" at bounding box center [696, 307] width 648 height 60
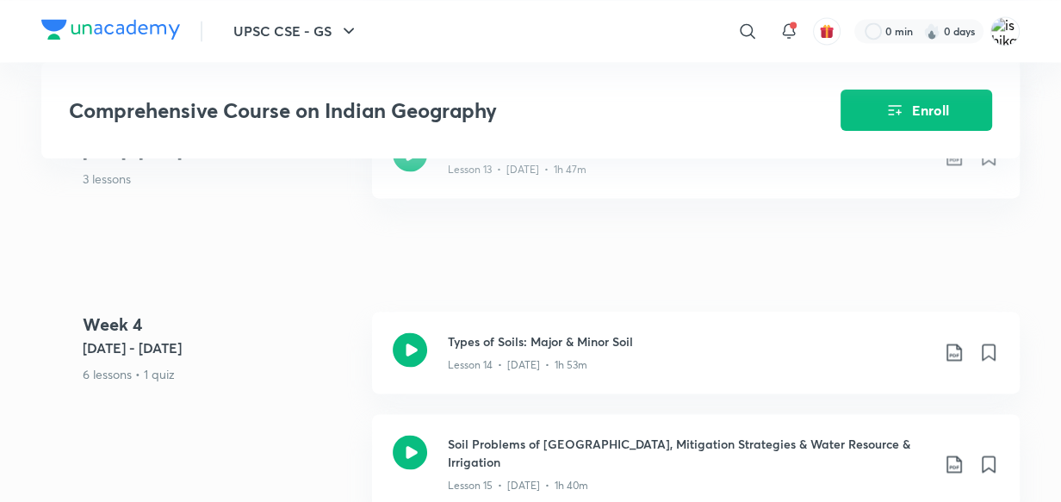
scroll to position [2286, 0]
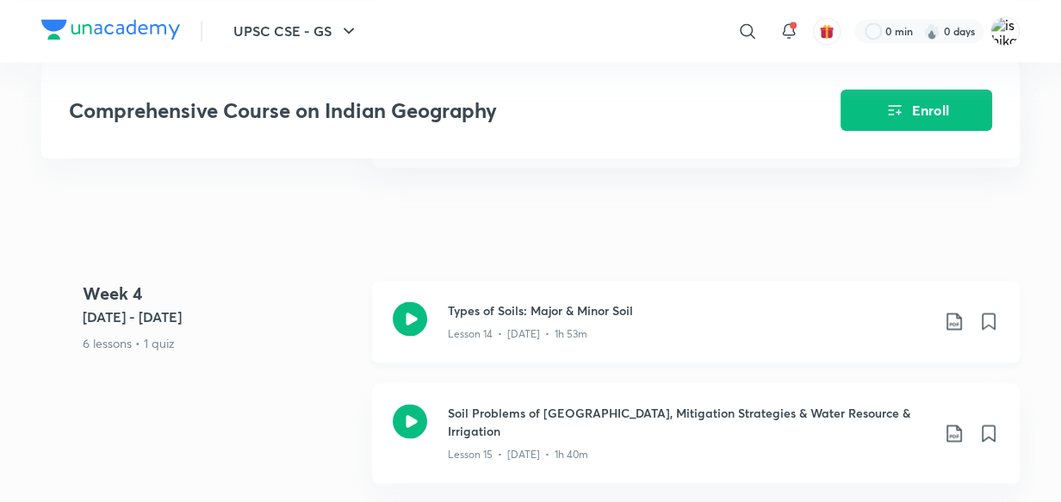
click at [498, 301] on h3 "Types of Soils: Major & Minor Soil" at bounding box center [689, 310] width 482 height 18
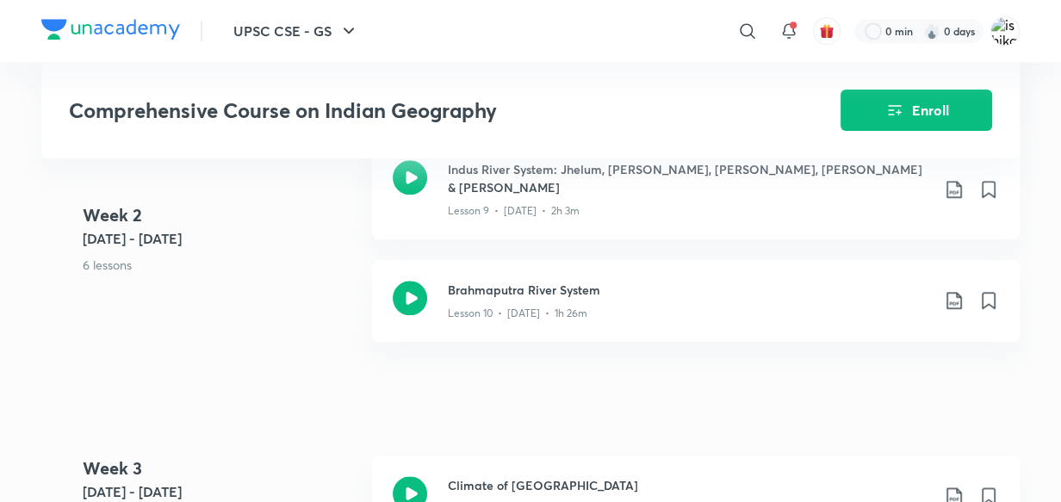
scroll to position [1723, 0]
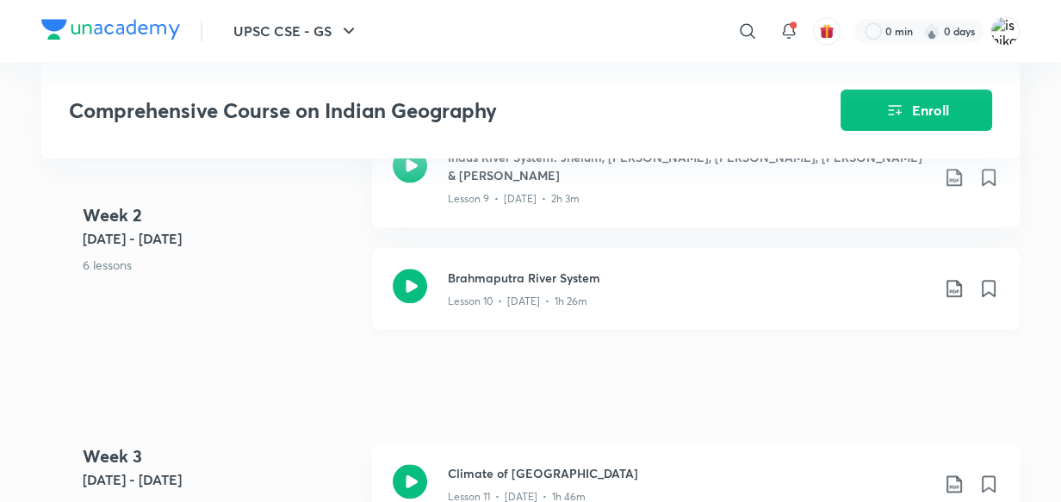
click at [951, 278] on icon at bounding box center [954, 288] width 21 height 21
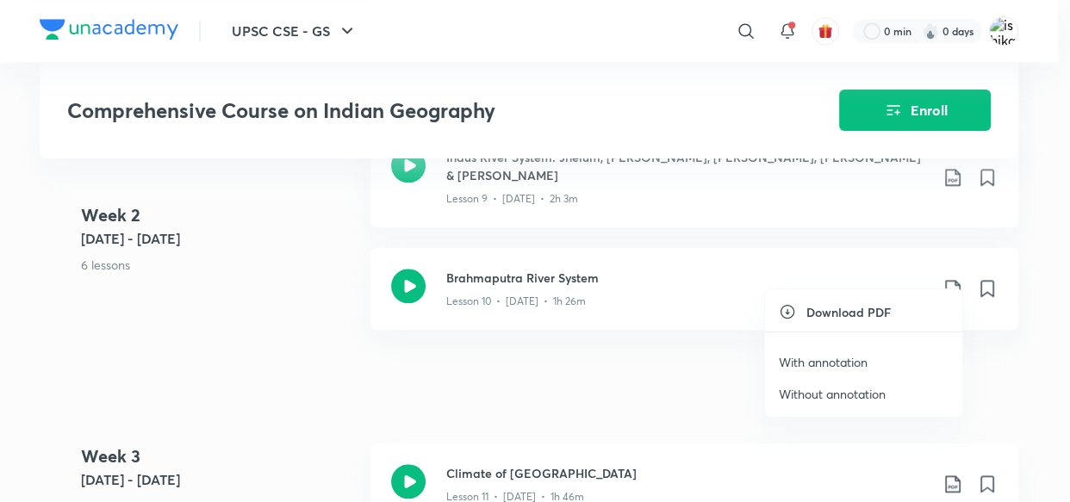
click at [823, 361] on p "With annotation" at bounding box center [823, 362] width 89 height 18
